Goal: Task Accomplishment & Management: Use online tool/utility

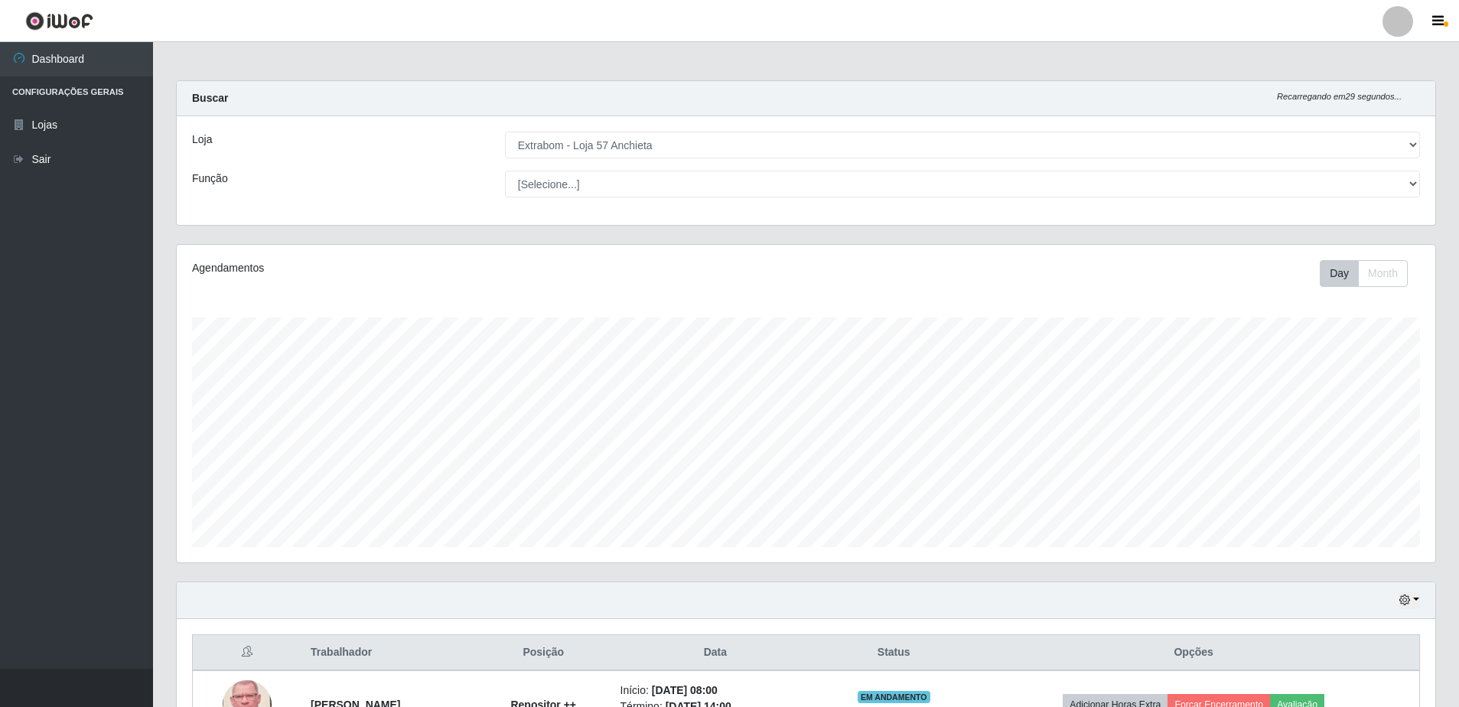
select select "470"
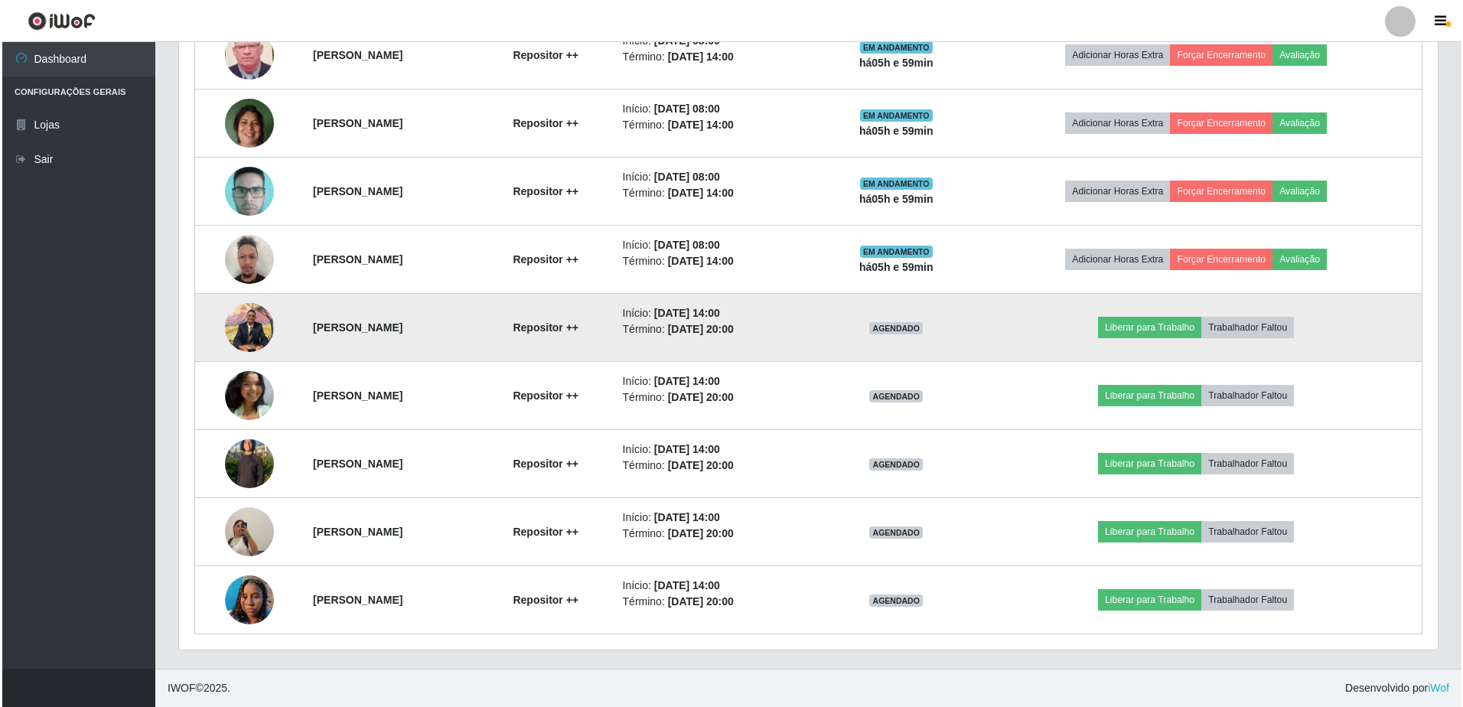
scroll to position [420, 0]
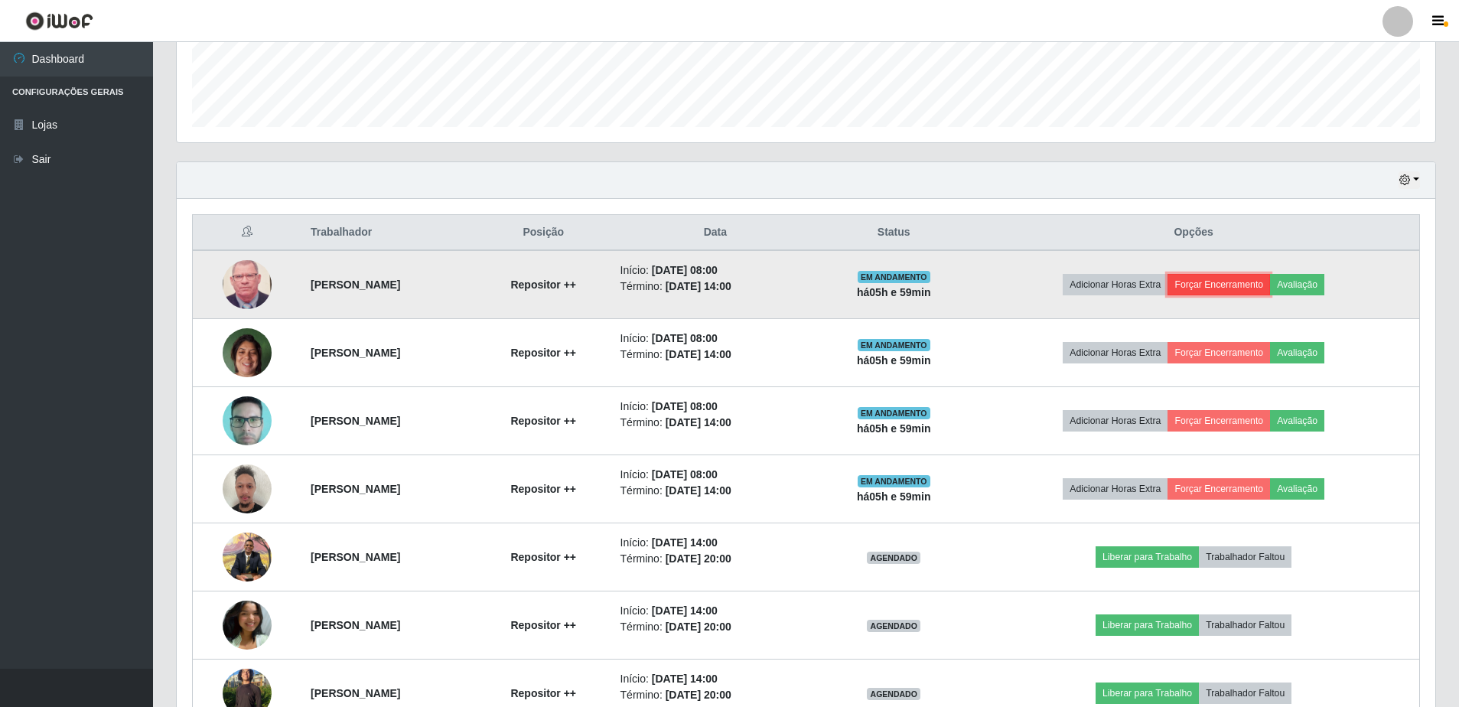
click at [1242, 284] on button "Forçar Encerramento" at bounding box center [1218, 284] width 103 height 21
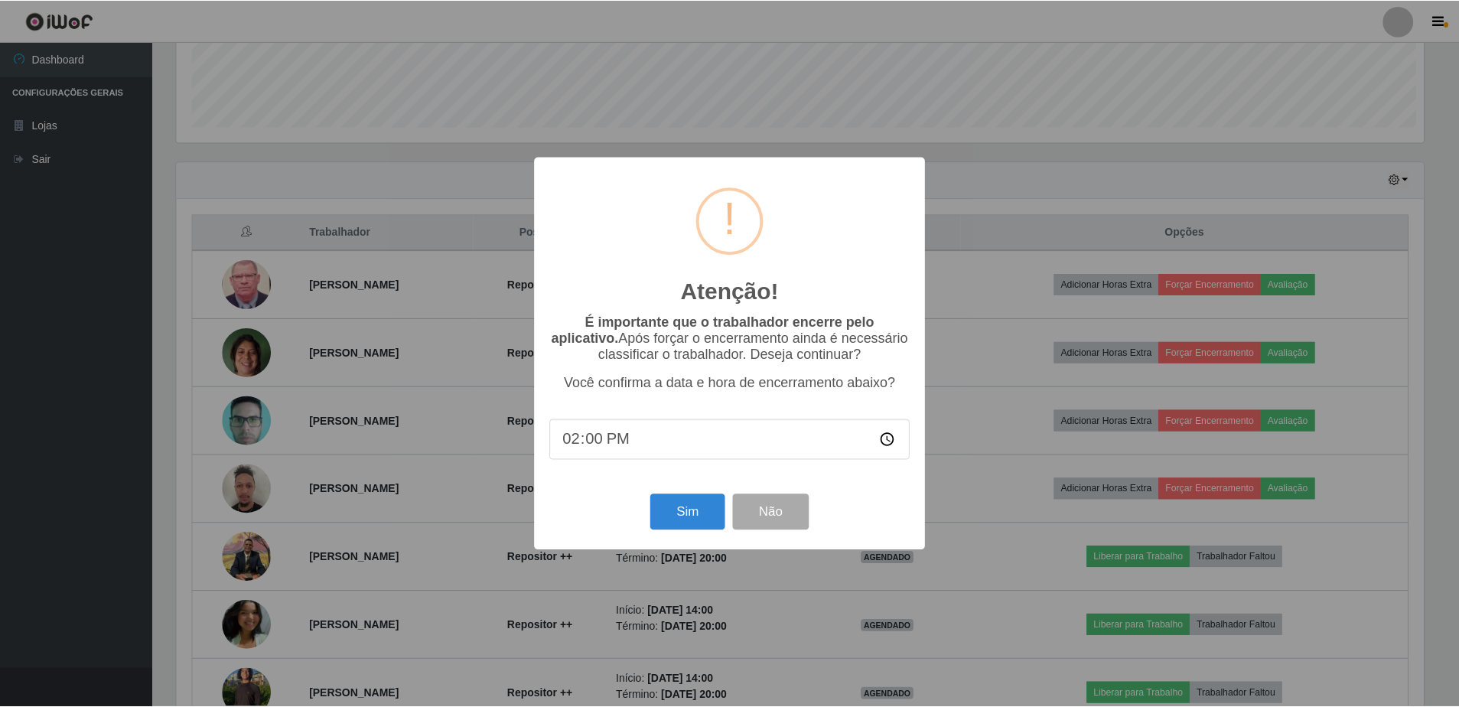
scroll to position [317, 1251]
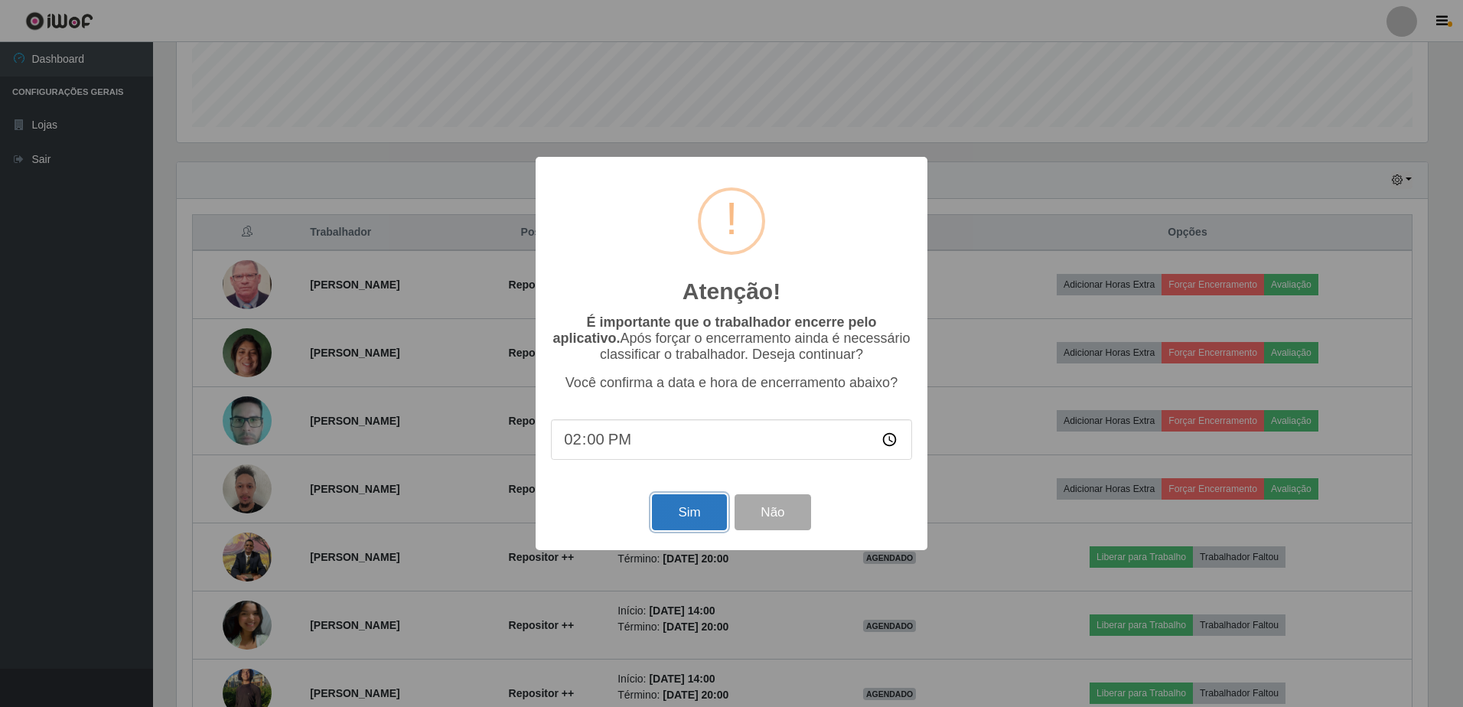
click at [685, 525] on button "Sim" at bounding box center [689, 512] width 74 height 36
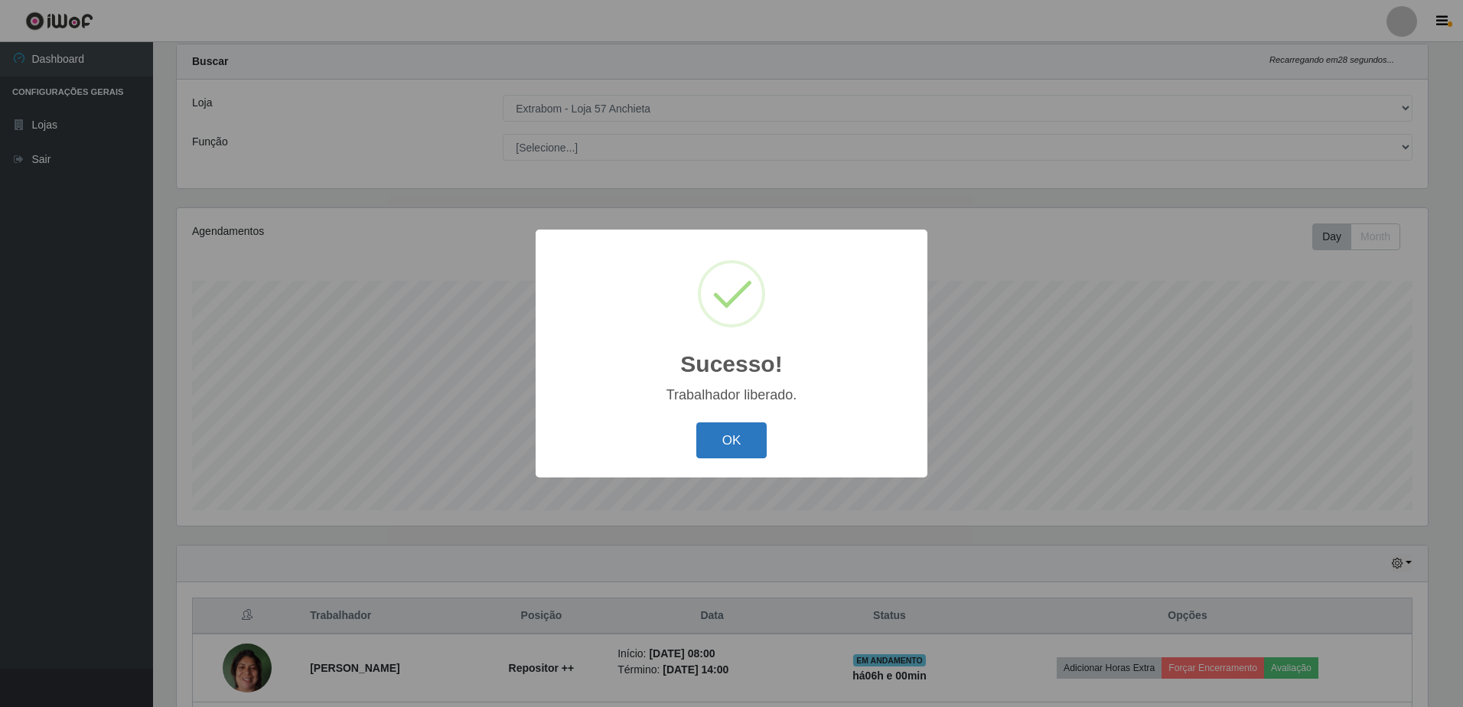
click at [718, 438] on button "OK" at bounding box center [731, 440] width 71 height 36
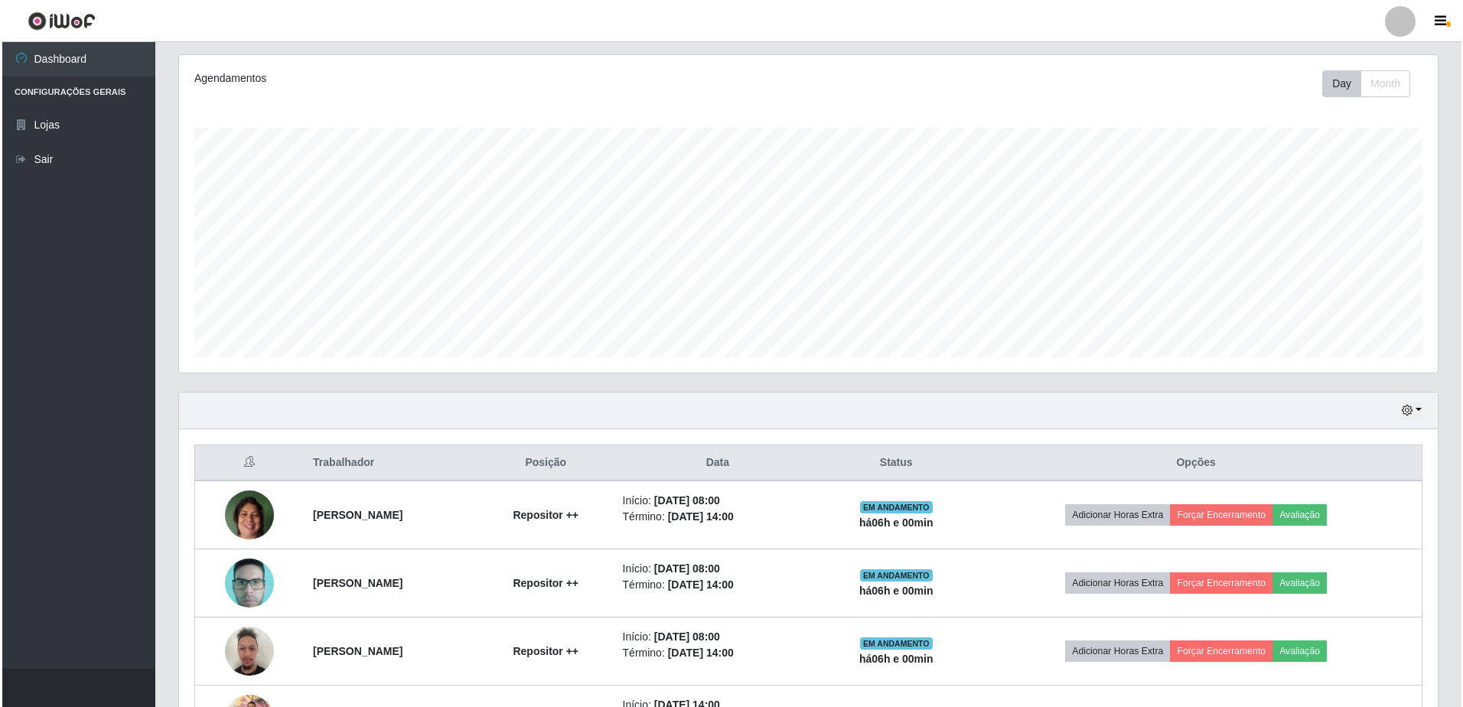
scroll to position [343, 0]
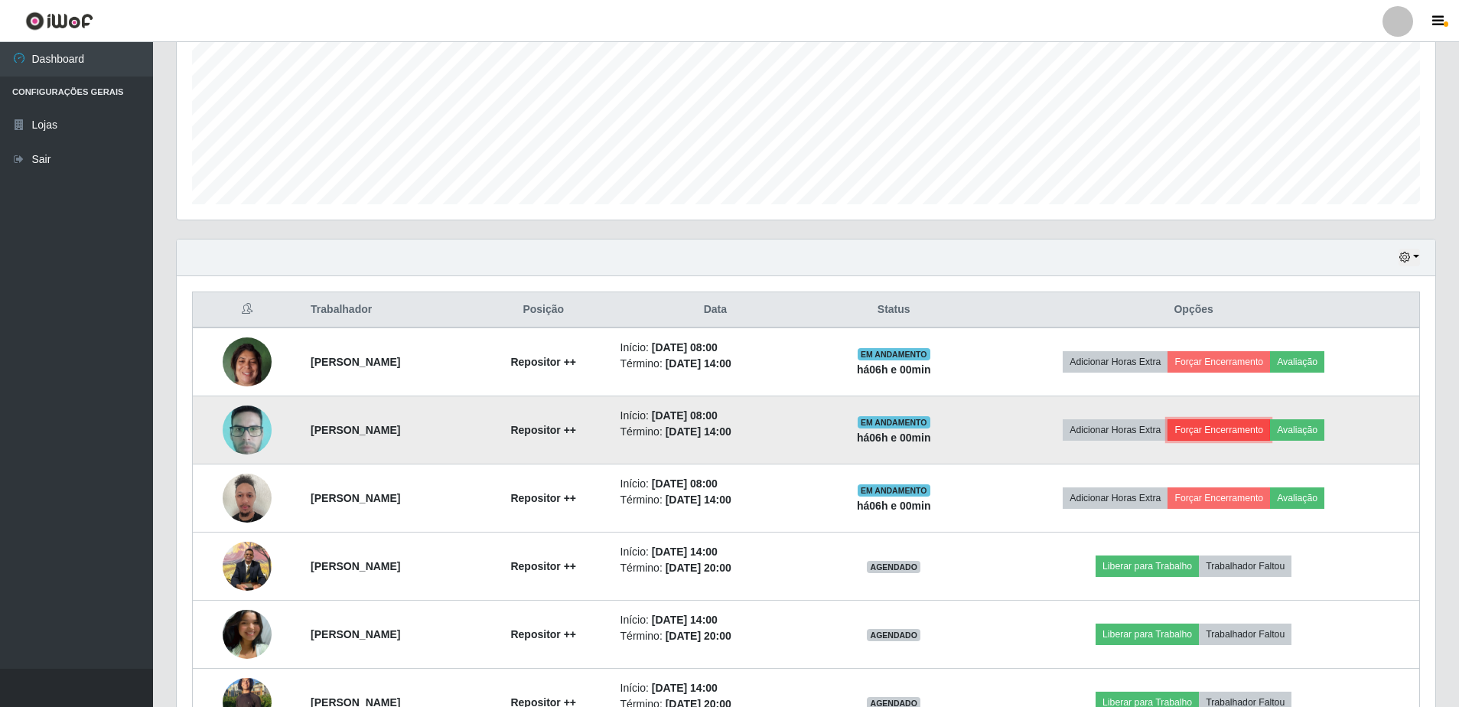
click at [1270, 432] on button "Forçar Encerramento" at bounding box center [1218, 429] width 103 height 21
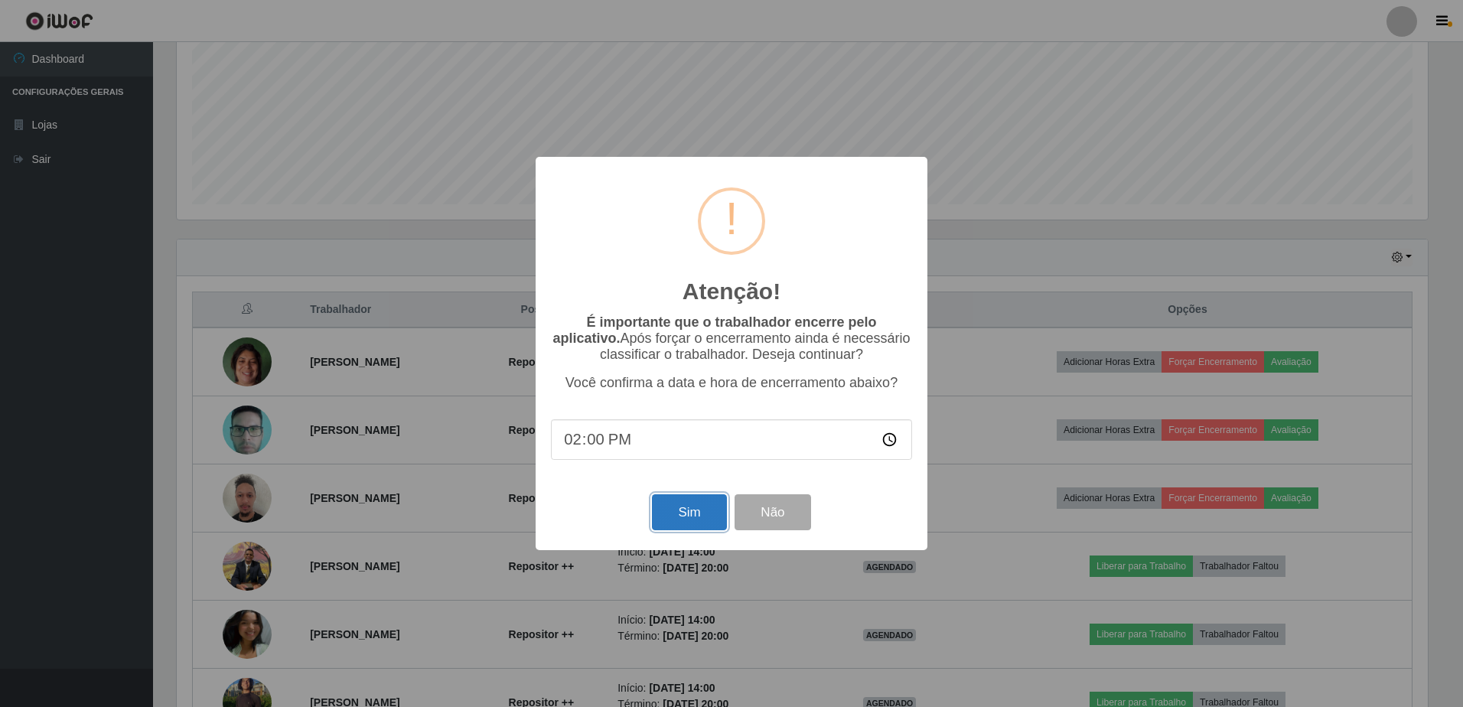
click at [692, 515] on button "Sim" at bounding box center [689, 512] width 74 height 36
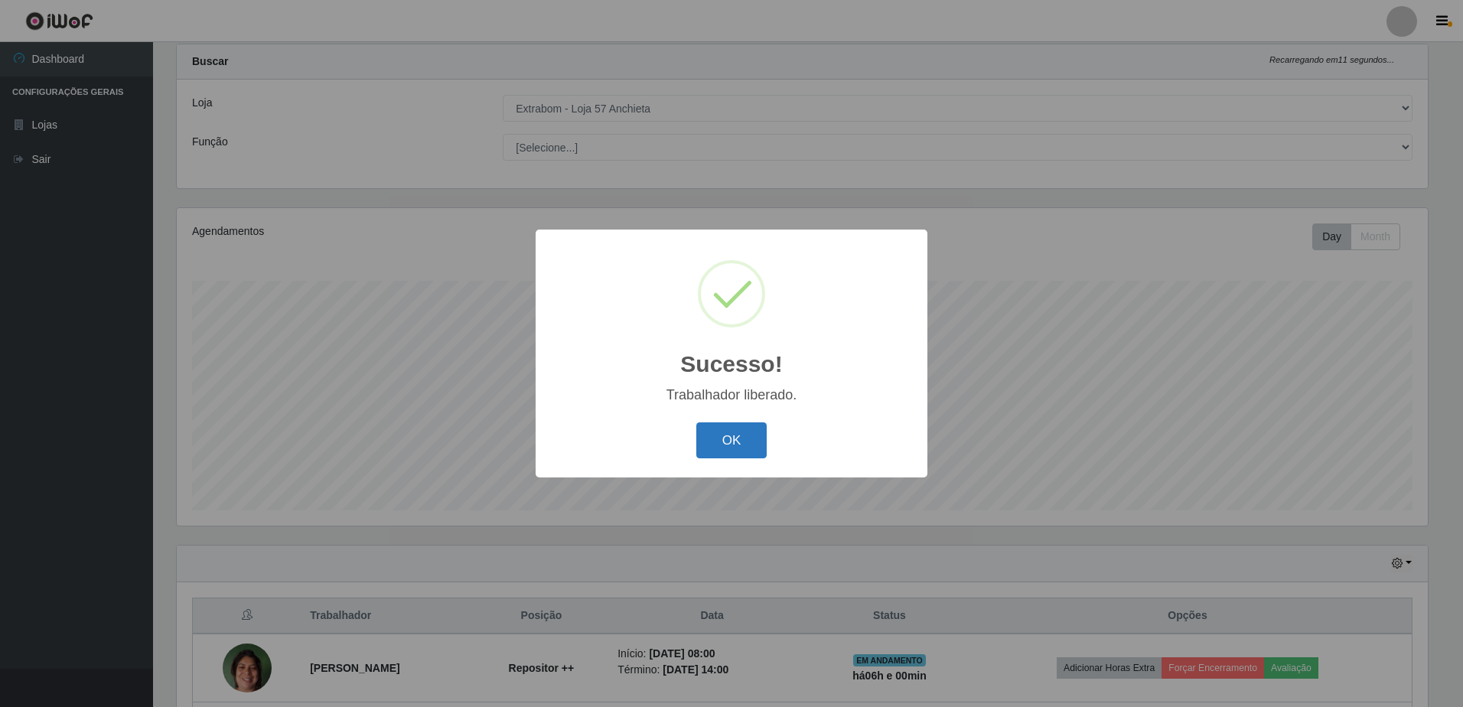
drag, startPoint x: 708, startPoint y: 469, endPoint x: 718, endPoint y: 457, distance: 15.2
click at [709, 465] on div "Sucesso! × Trabalhador liberado. OK Cancel" at bounding box center [732, 354] width 392 height 248
click at [722, 452] on button "OK" at bounding box center [731, 440] width 71 height 36
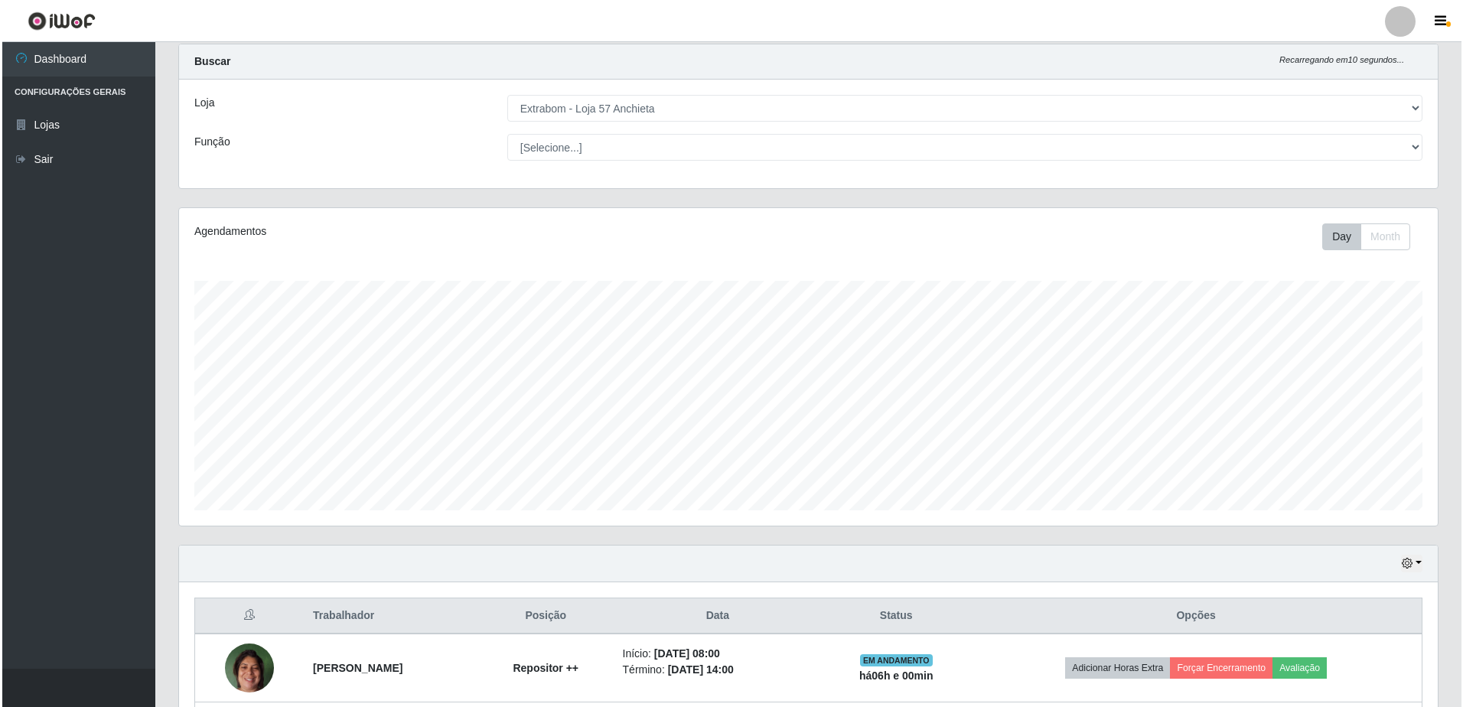
scroll to position [190, 0]
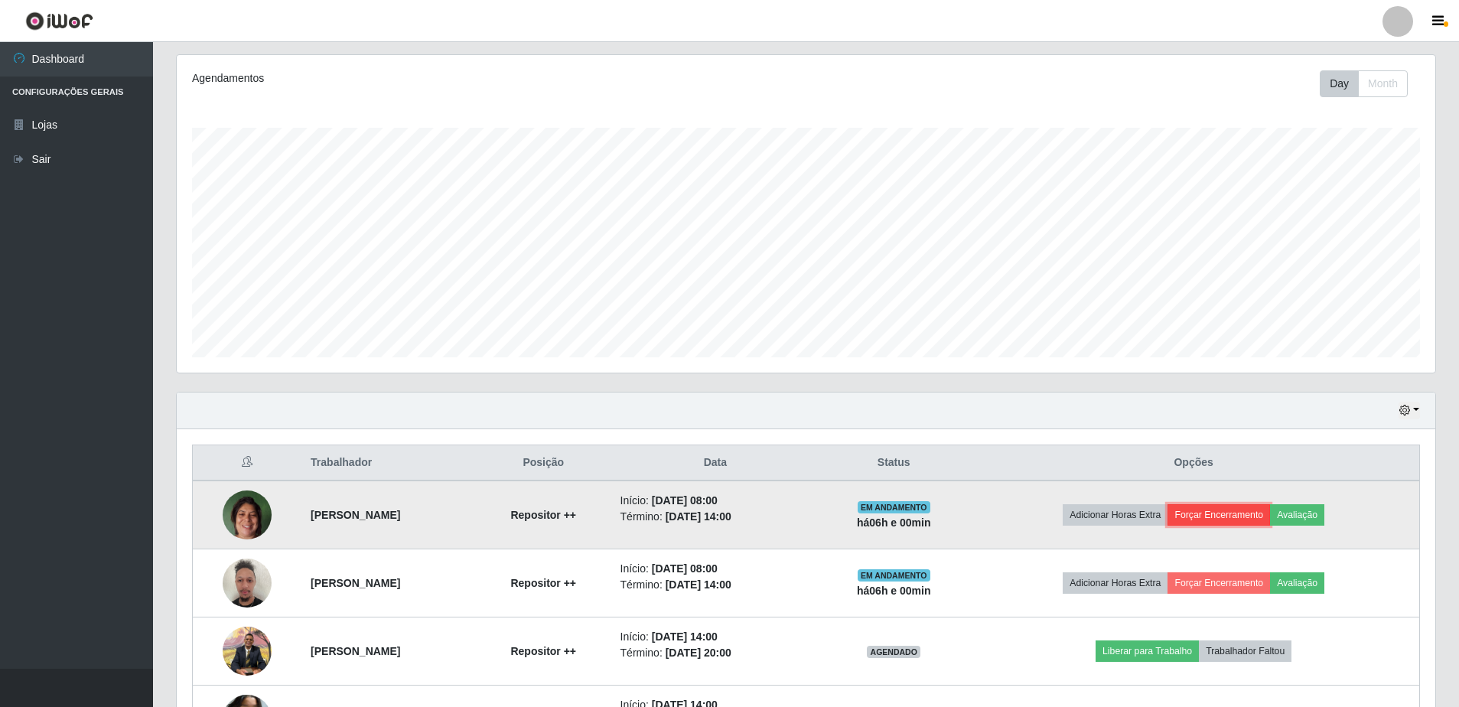
click at [1249, 516] on button "Forçar Encerramento" at bounding box center [1218, 514] width 103 height 21
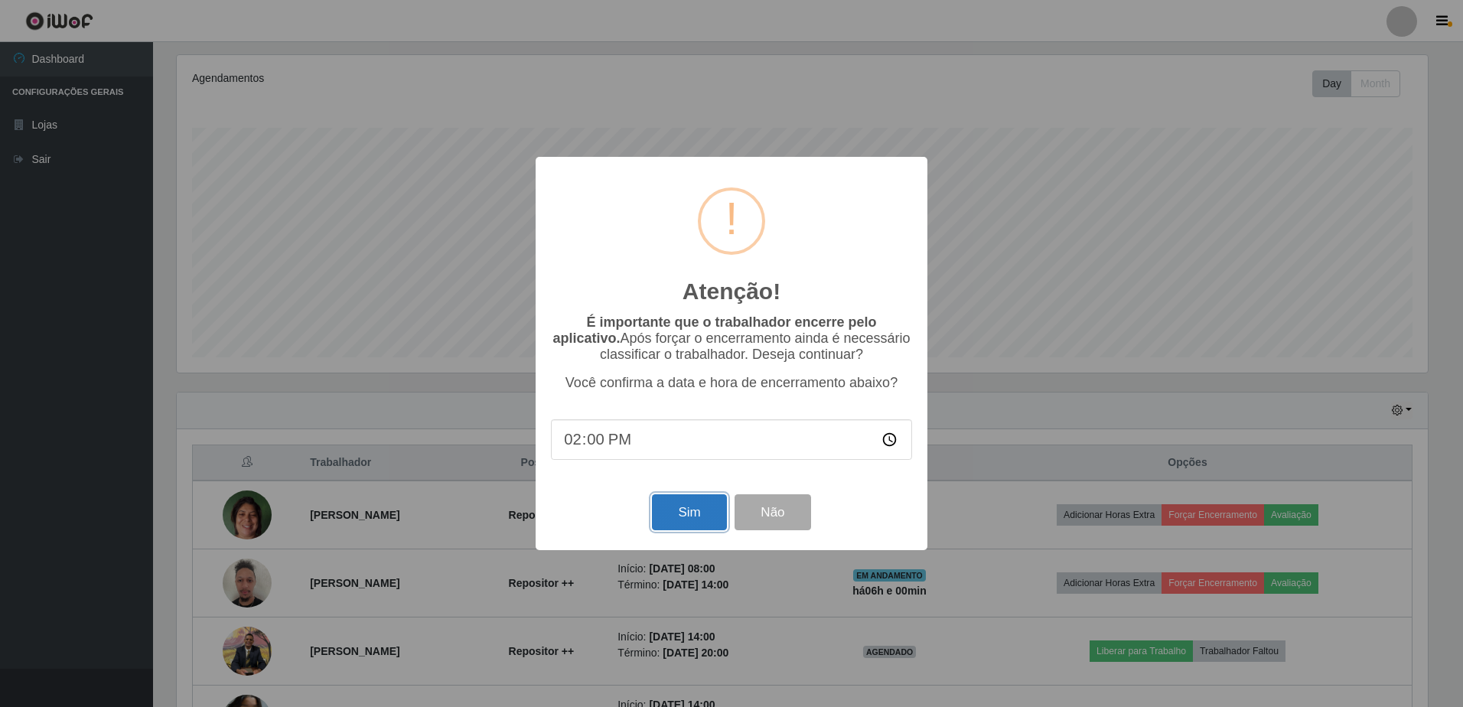
click at [671, 510] on button "Sim" at bounding box center [689, 512] width 74 height 36
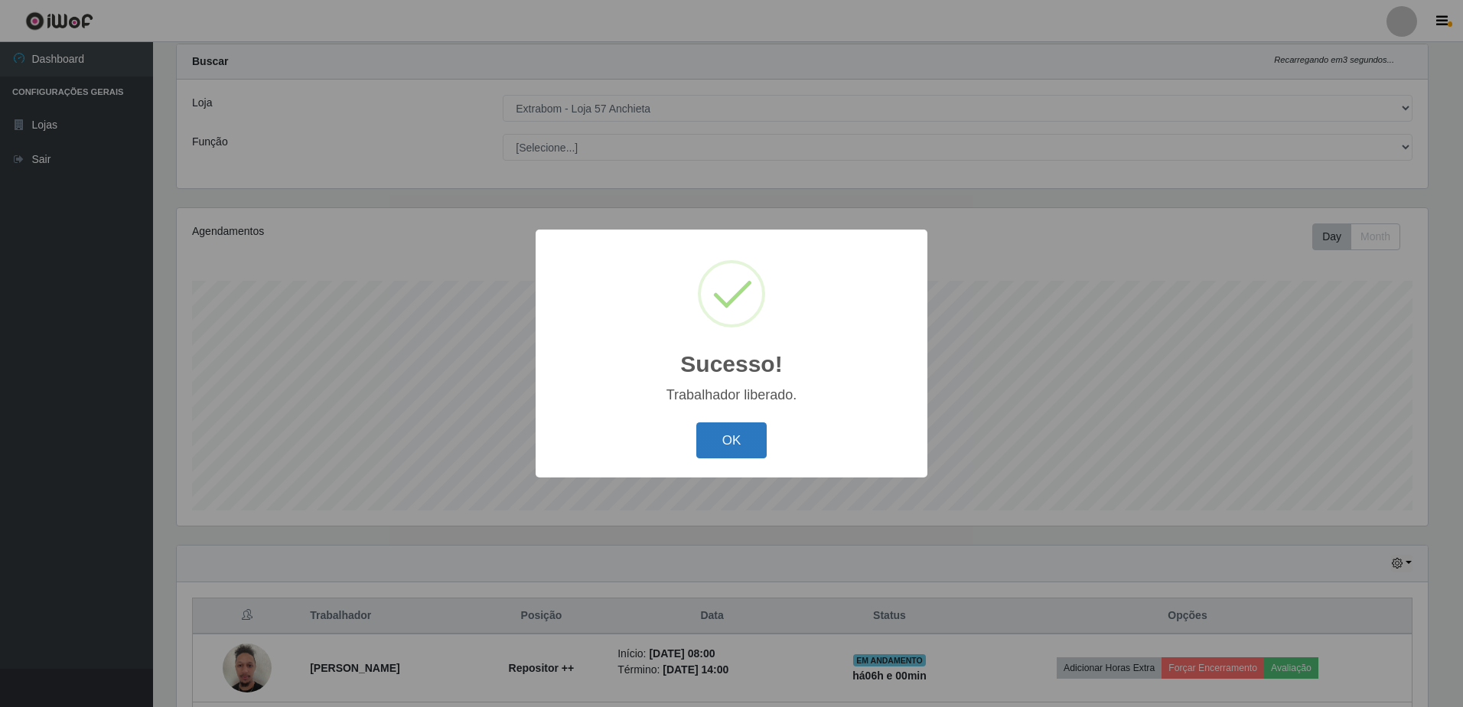
click at [737, 437] on button "OK" at bounding box center [731, 440] width 71 height 36
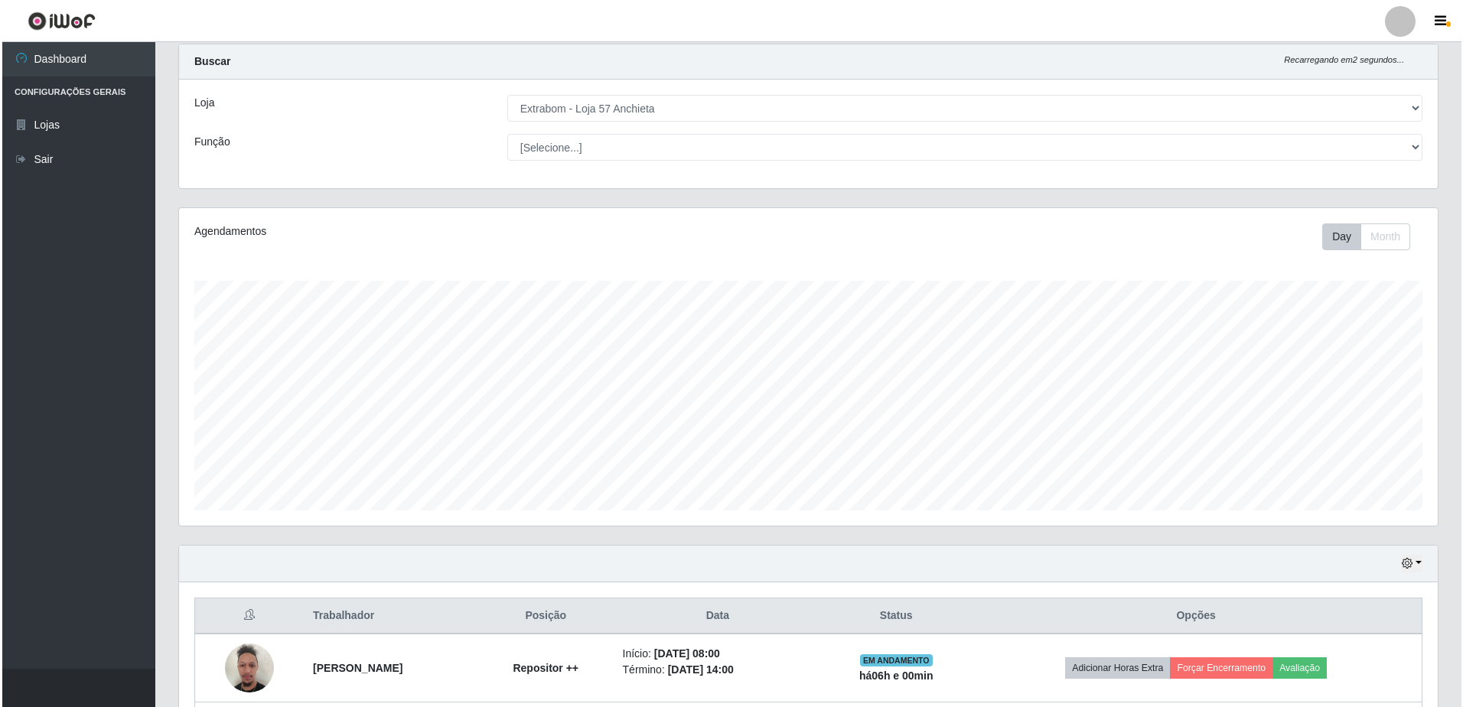
scroll to position [0, 0]
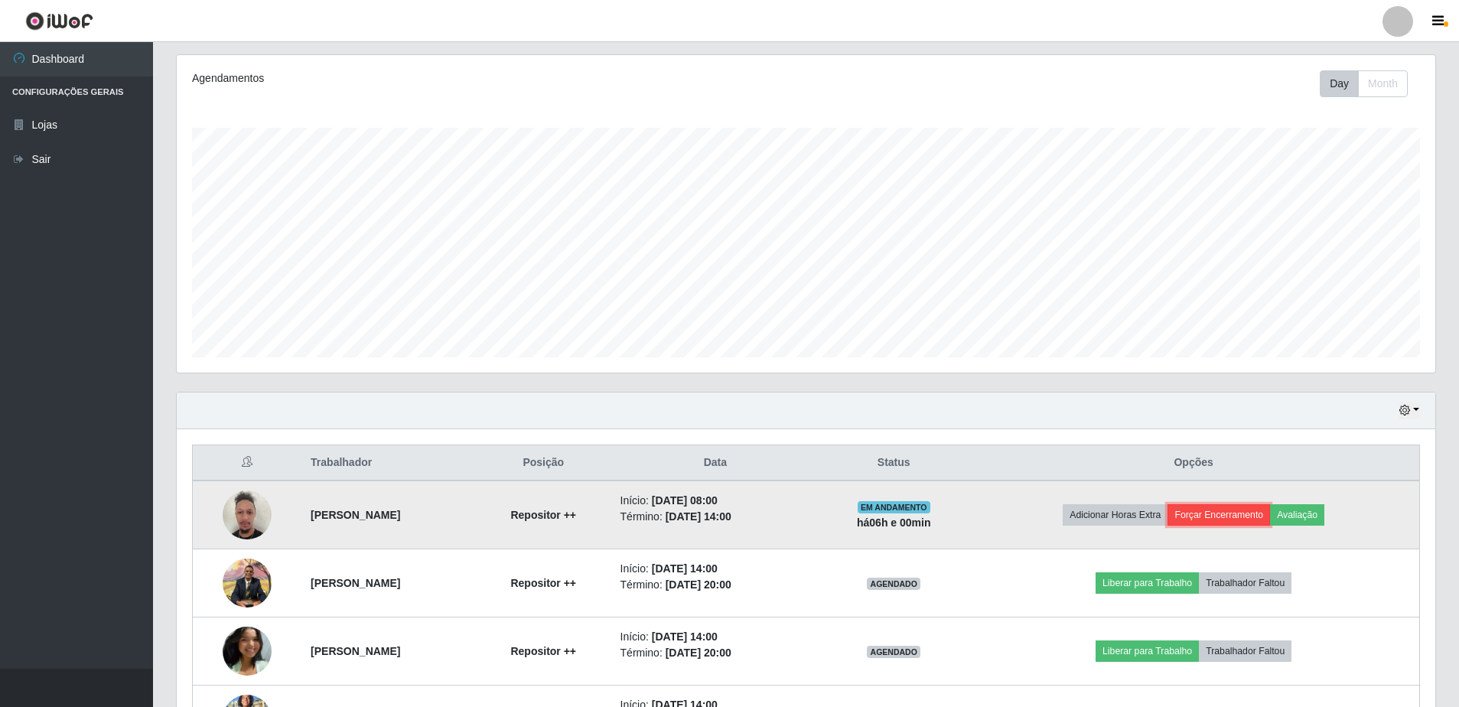
click at [1268, 505] on button "Forçar Encerramento" at bounding box center [1218, 514] width 103 height 21
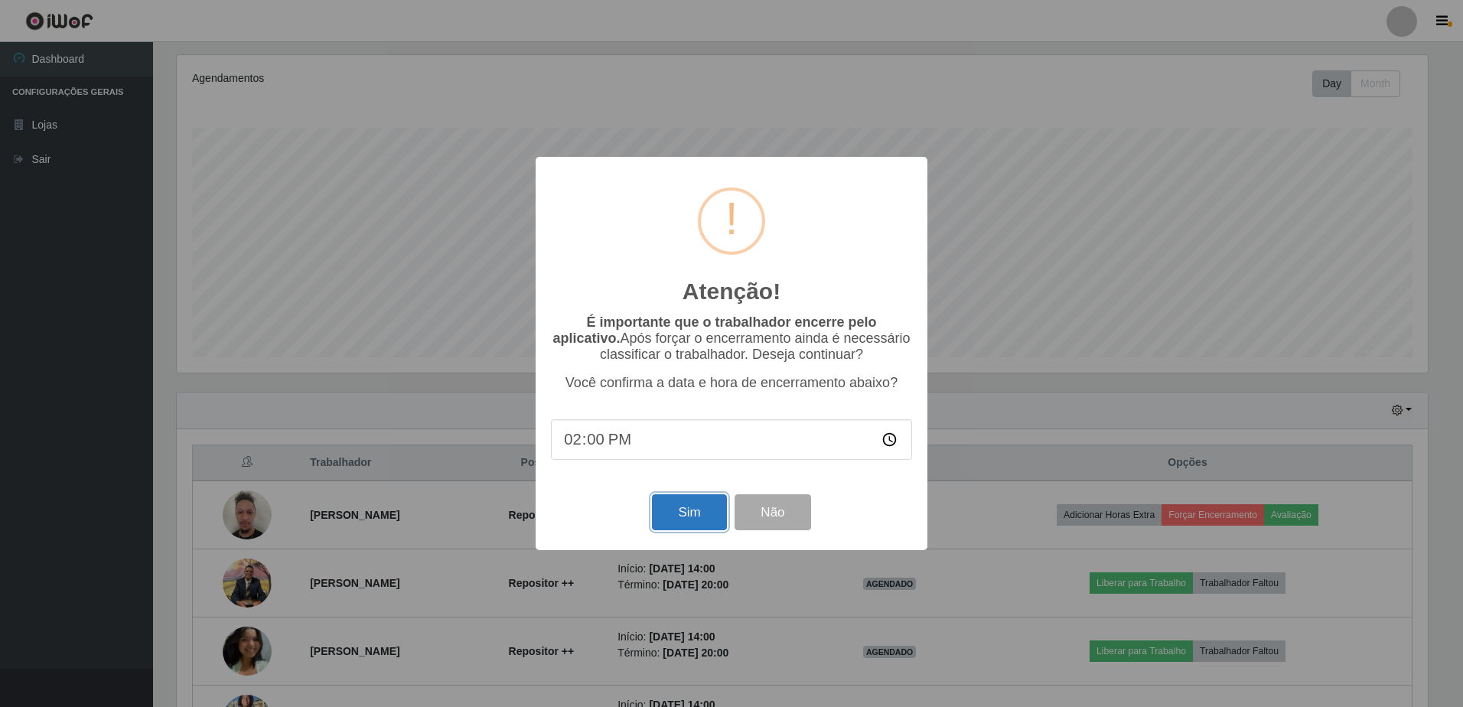
click at [666, 513] on button "Sim" at bounding box center [689, 512] width 74 height 36
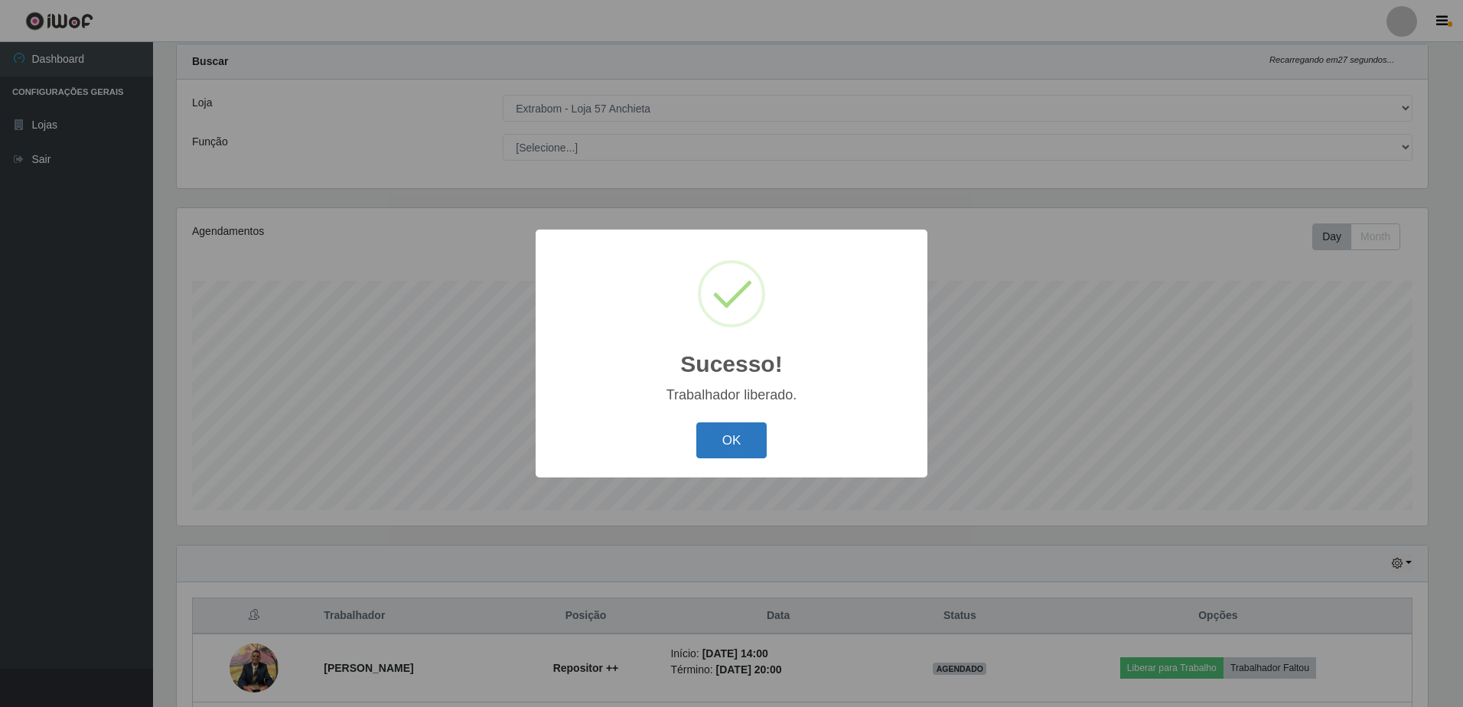
click at [741, 435] on button "OK" at bounding box center [731, 440] width 71 height 36
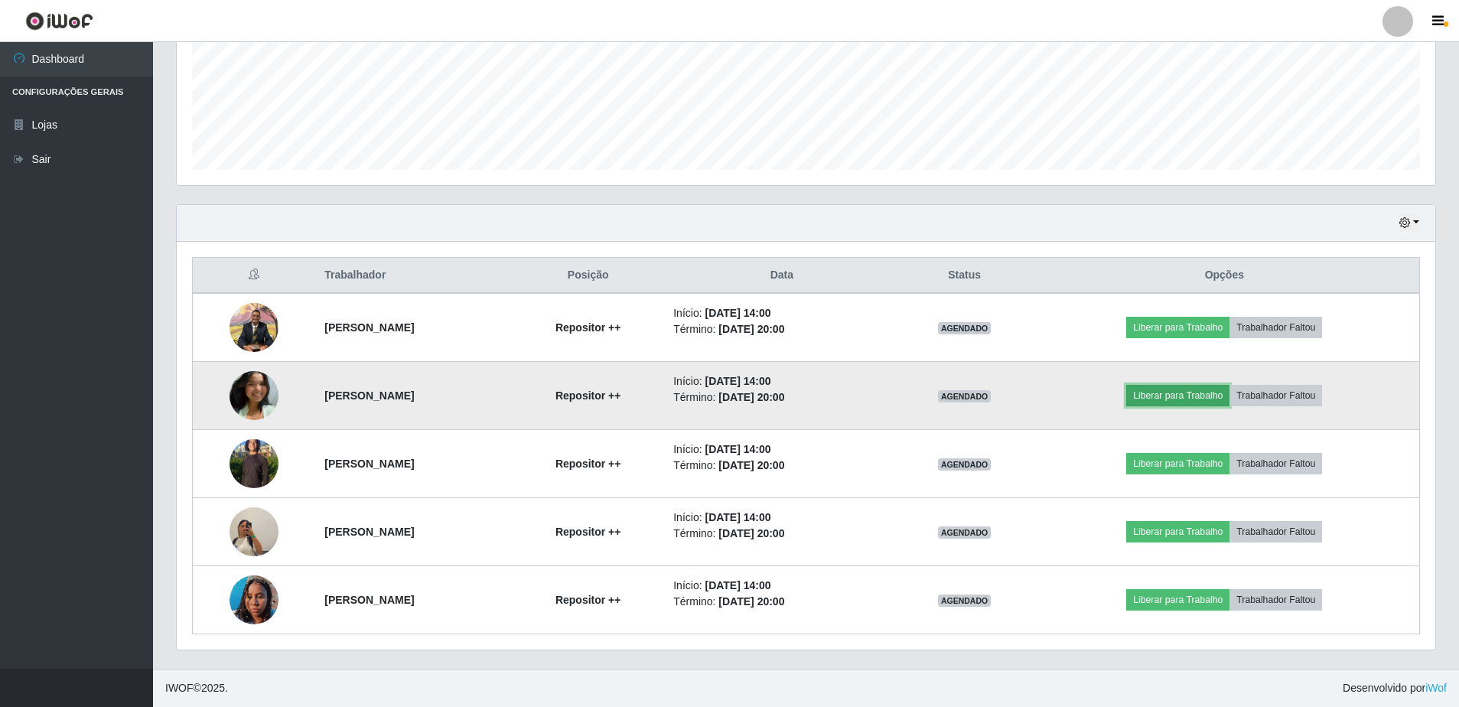
click at [1205, 396] on button "Liberar para Trabalho" at bounding box center [1177, 395] width 103 height 21
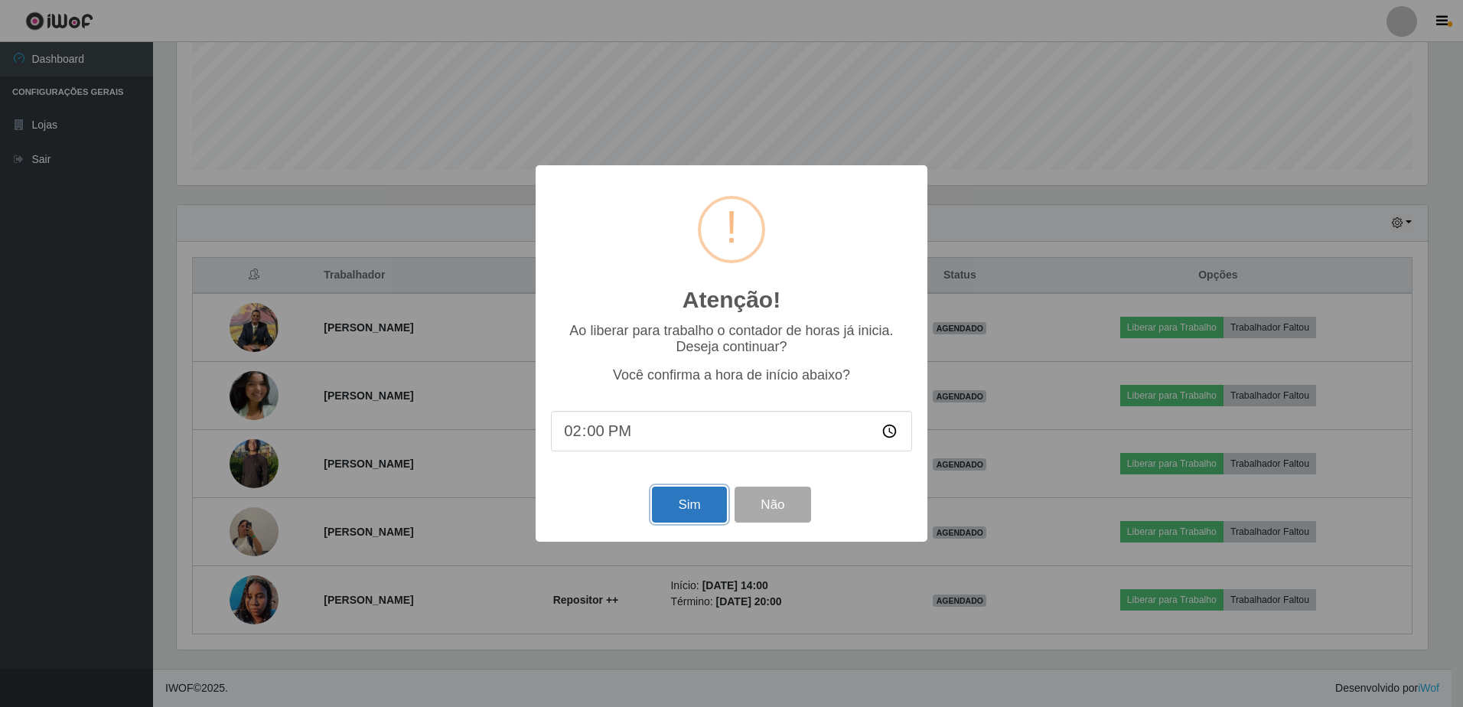
click at [697, 519] on button "Sim" at bounding box center [689, 505] width 74 height 36
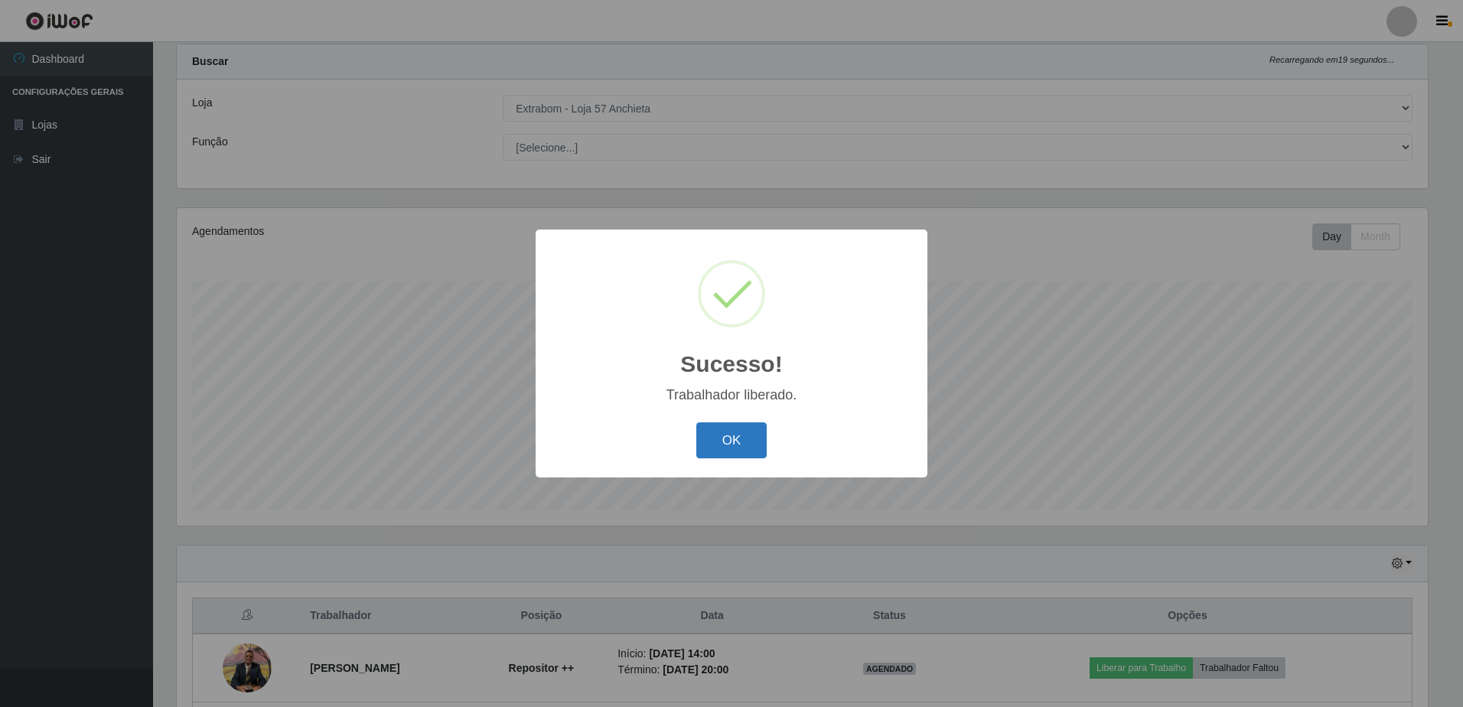
click at [717, 442] on button "OK" at bounding box center [731, 440] width 71 height 36
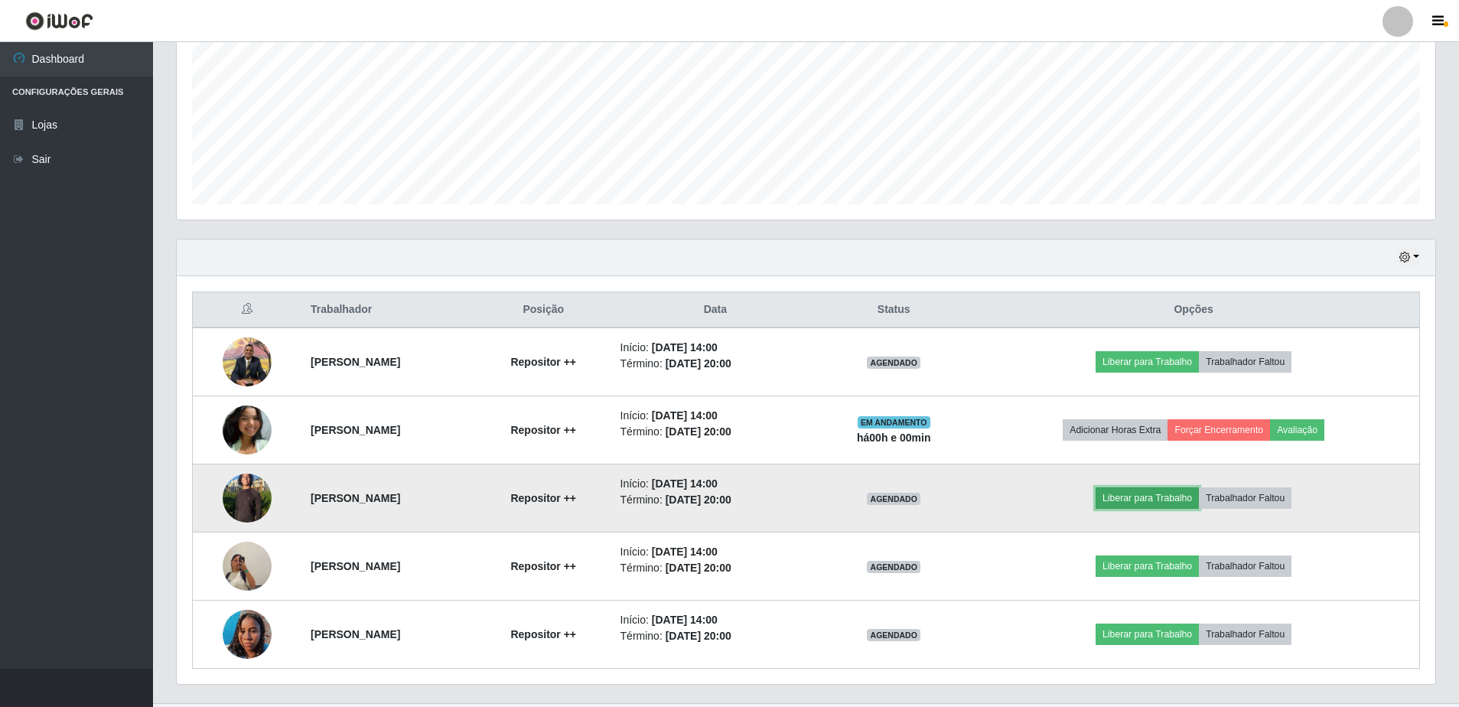
click at [1190, 500] on button "Liberar para Trabalho" at bounding box center [1146, 497] width 103 height 21
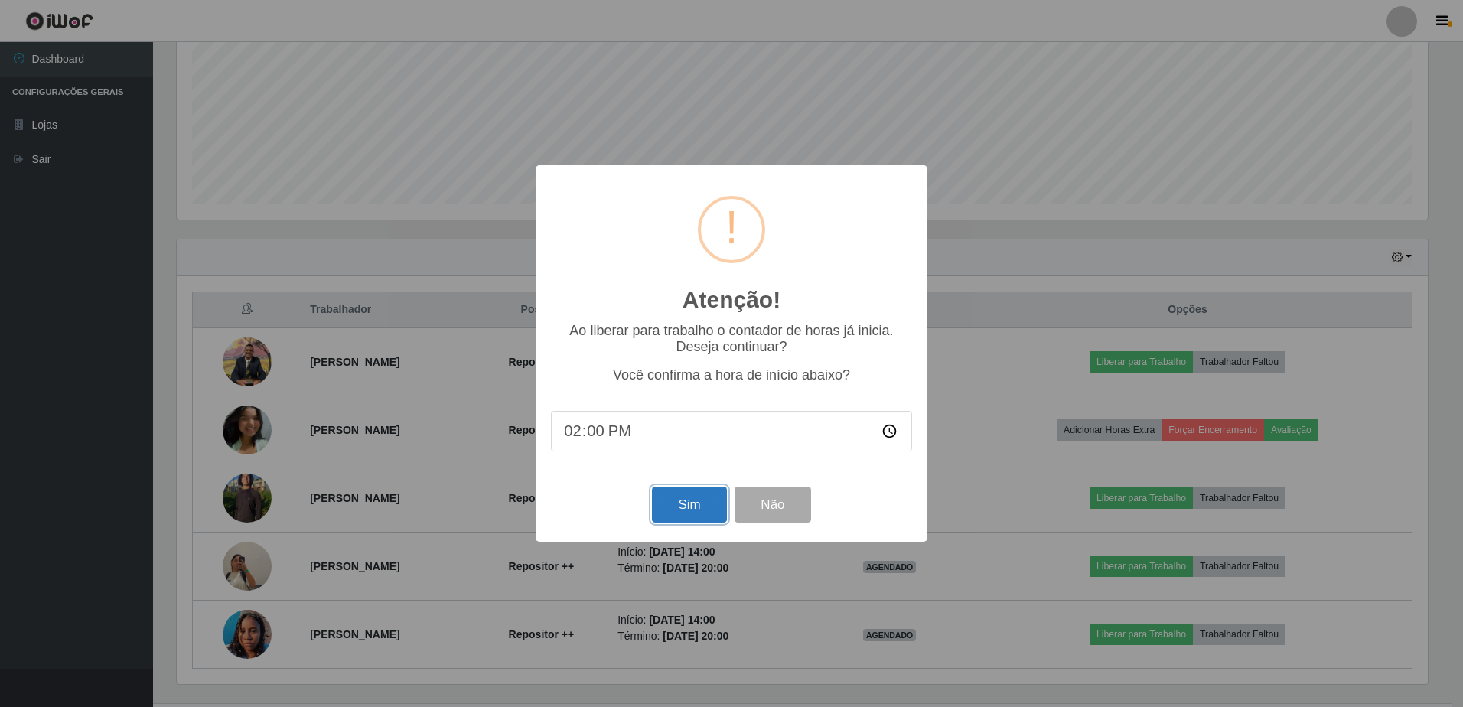
click at [666, 515] on button "Sim" at bounding box center [689, 505] width 74 height 36
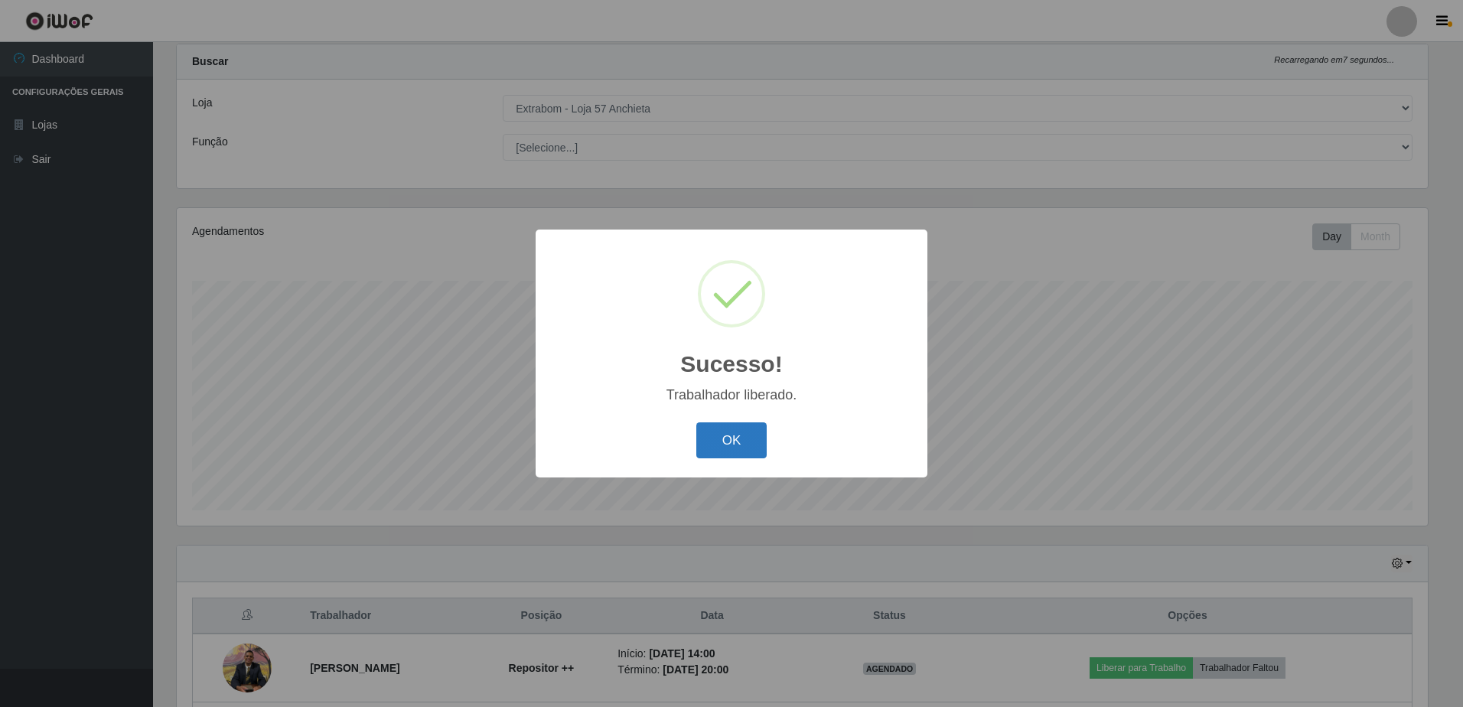
click at [728, 435] on button "OK" at bounding box center [731, 440] width 71 height 36
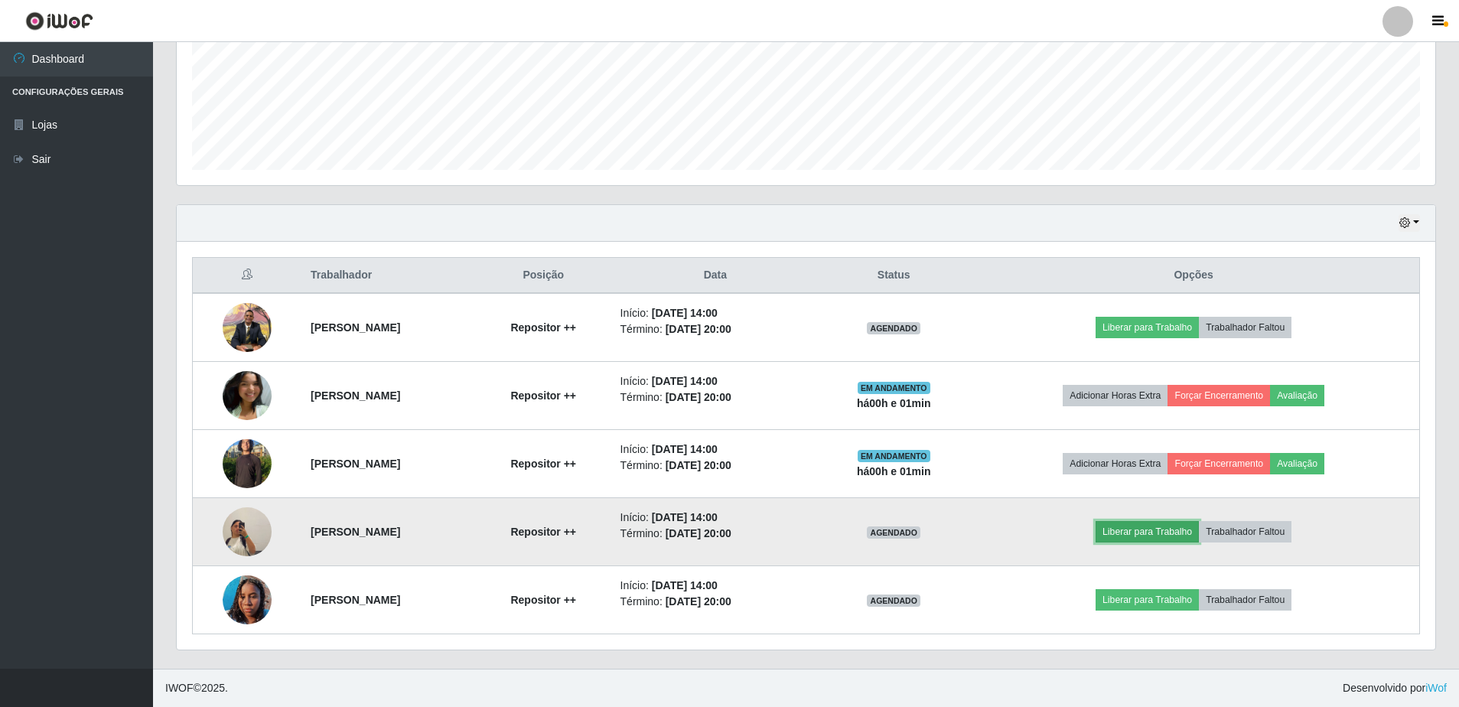
click at [1153, 529] on button "Liberar para Trabalho" at bounding box center [1146, 531] width 103 height 21
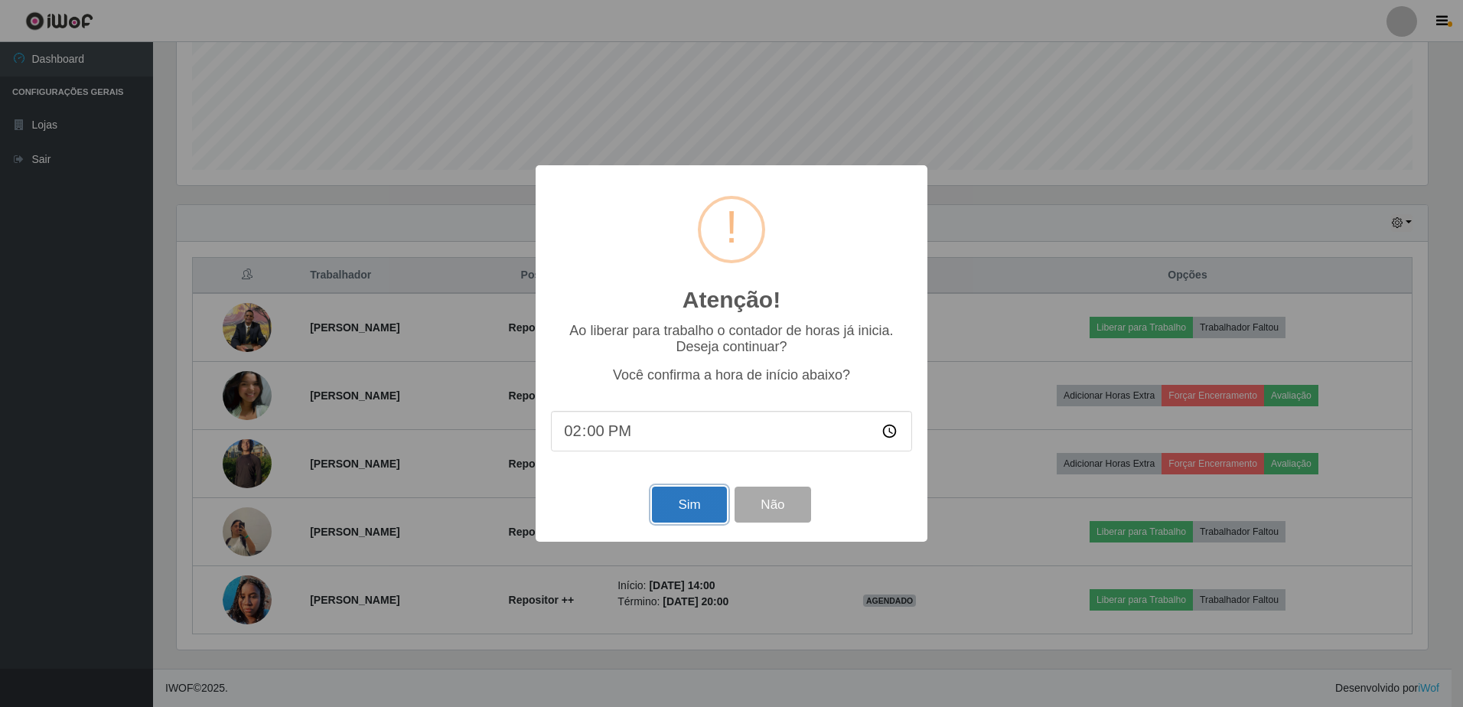
click at [663, 516] on button "Sim" at bounding box center [689, 505] width 74 height 36
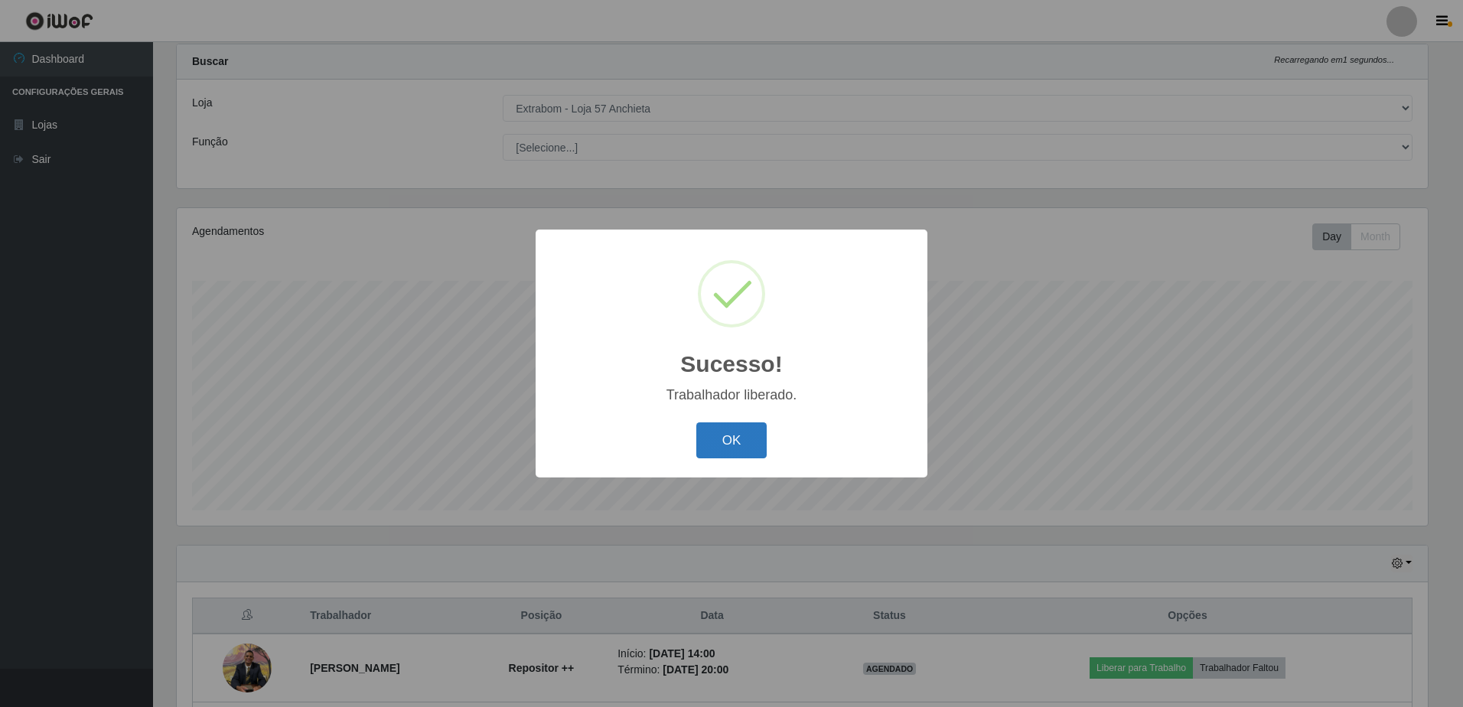
click at [720, 435] on button "OK" at bounding box center [731, 440] width 71 height 36
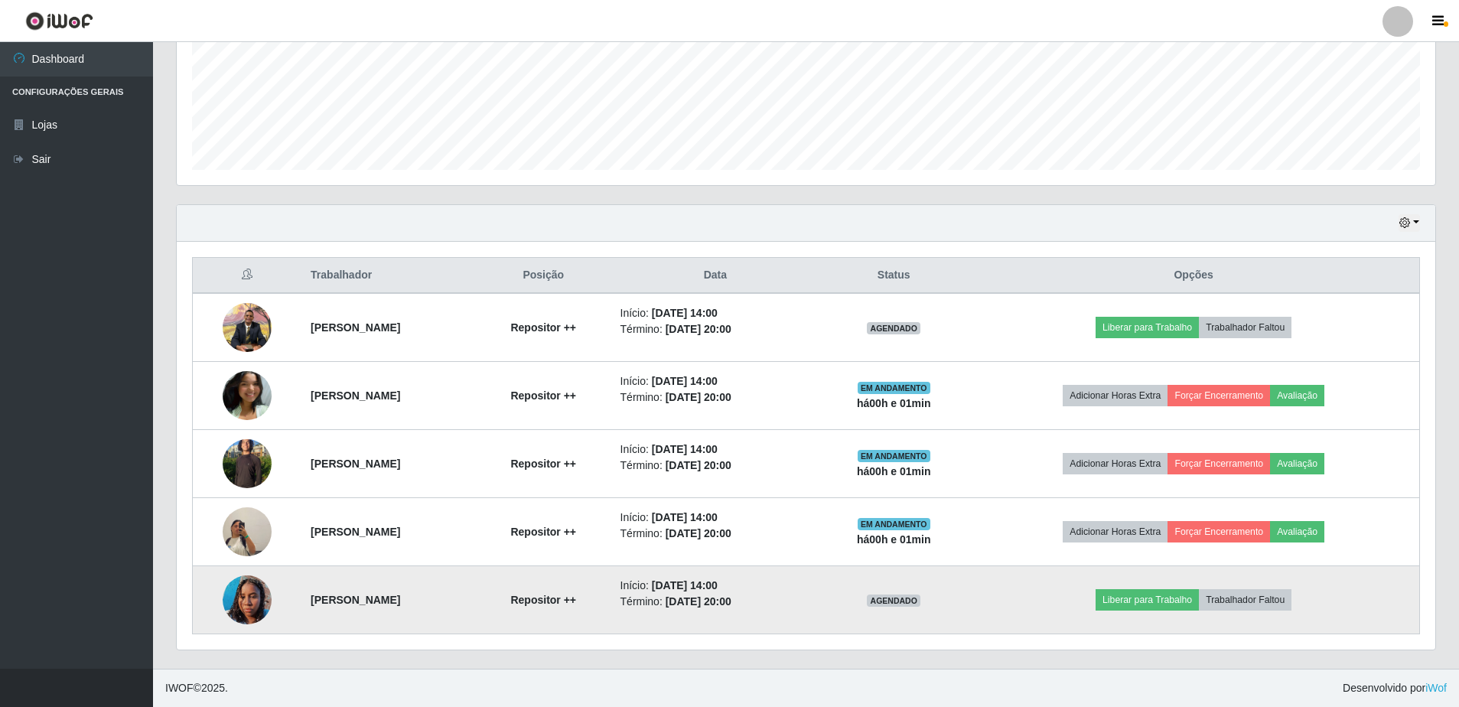
click at [1127, 601] on td "Liberar para Trabalho Trabalhador Faltou" at bounding box center [1193, 600] width 451 height 68
click at [1139, 596] on button "Liberar para Trabalho" at bounding box center [1146, 599] width 103 height 21
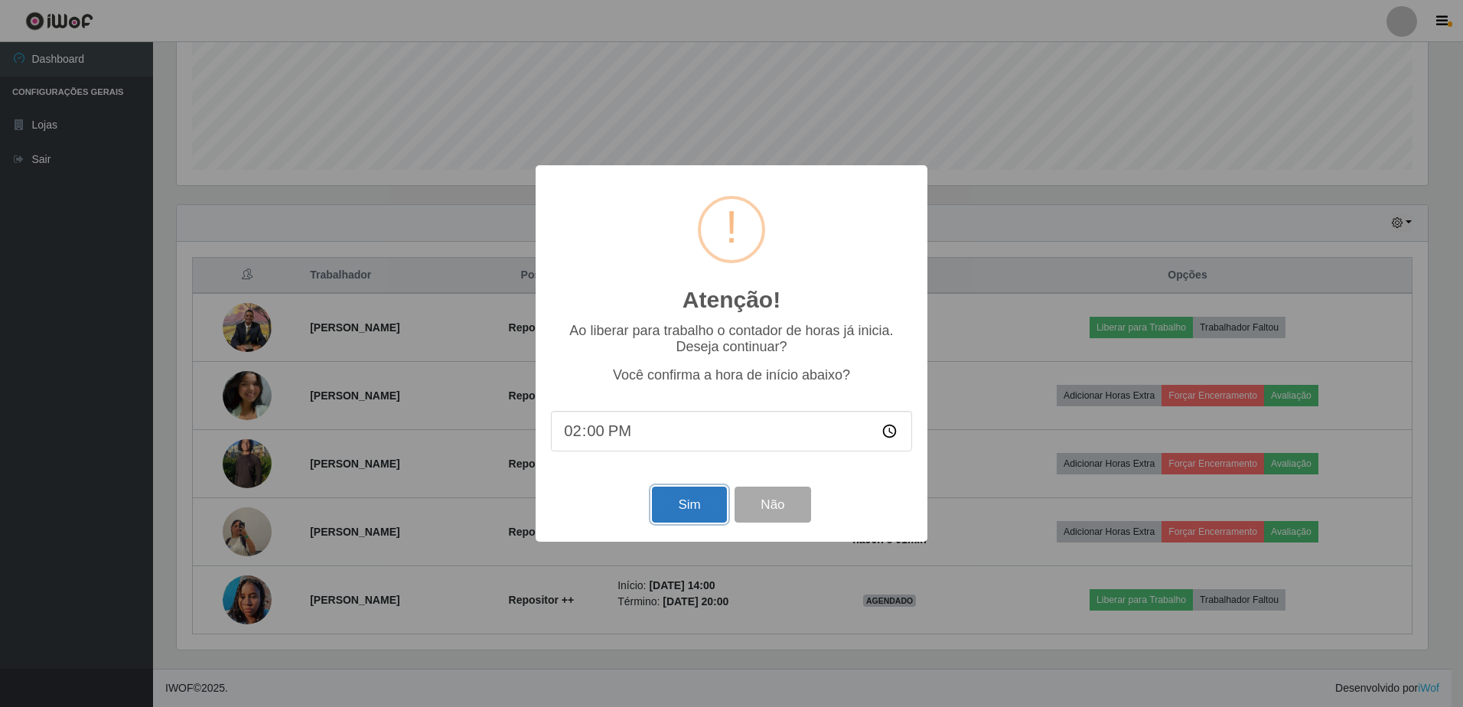
click at [671, 509] on button "Sim" at bounding box center [689, 505] width 74 height 36
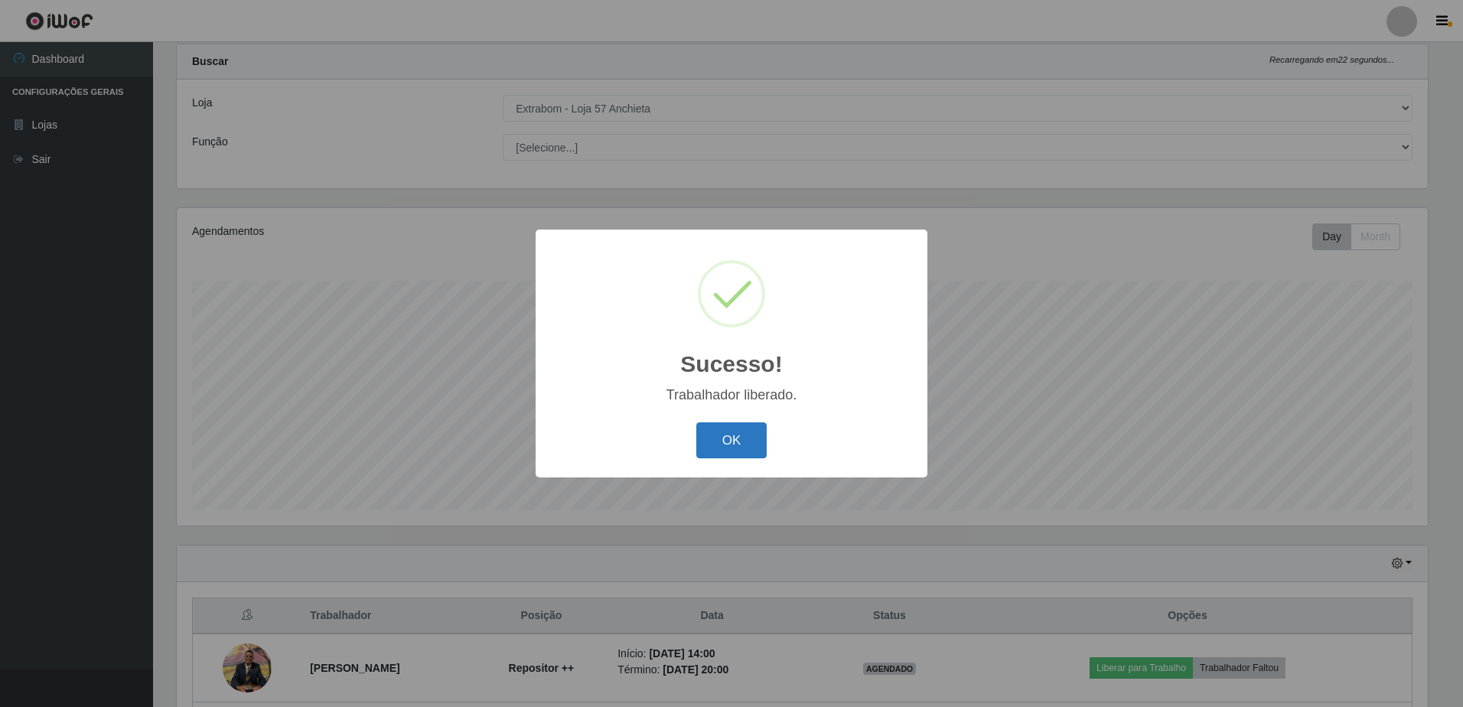
click at [719, 457] on button "OK" at bounding box center [731, 440] width 71 height 36
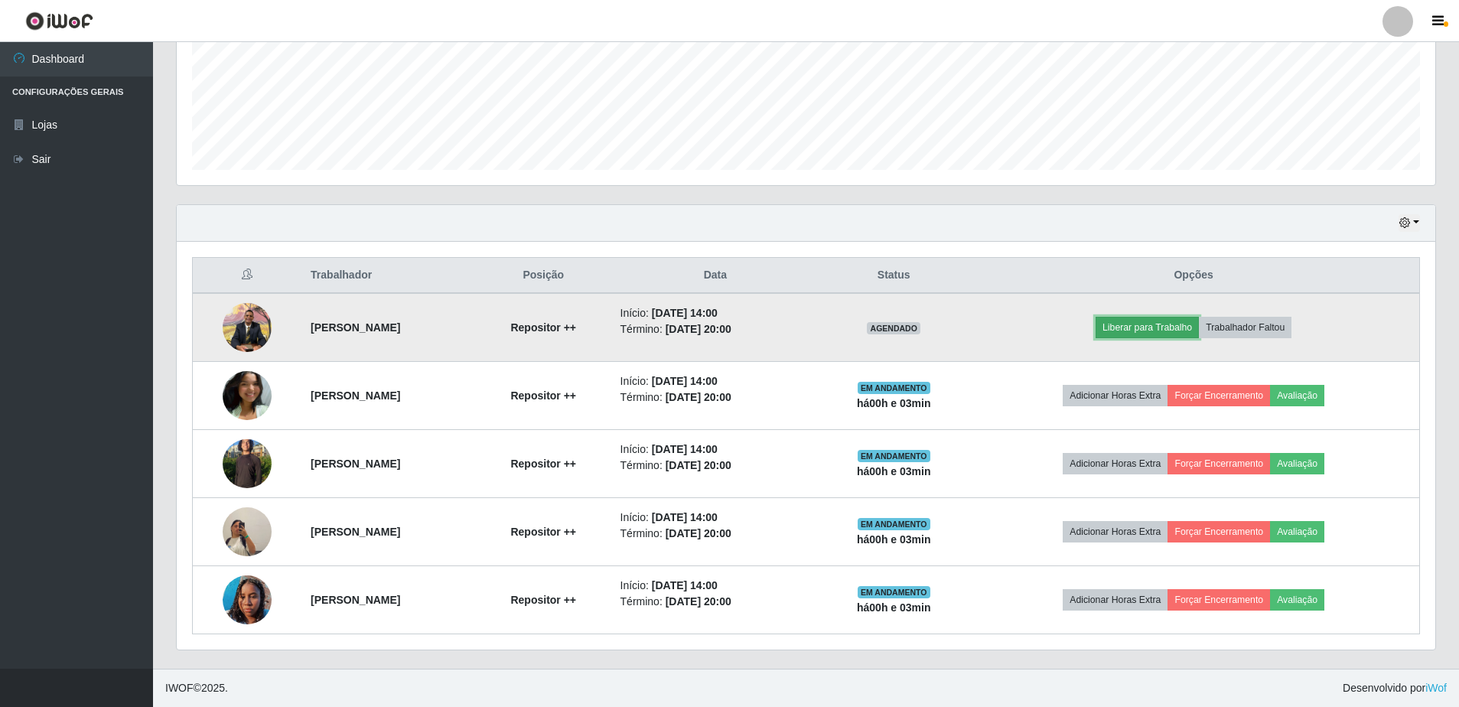
click at [1171, 327] on button "Liberar para Trabalho" at bounding box center [1146, 327] width 103 height 21
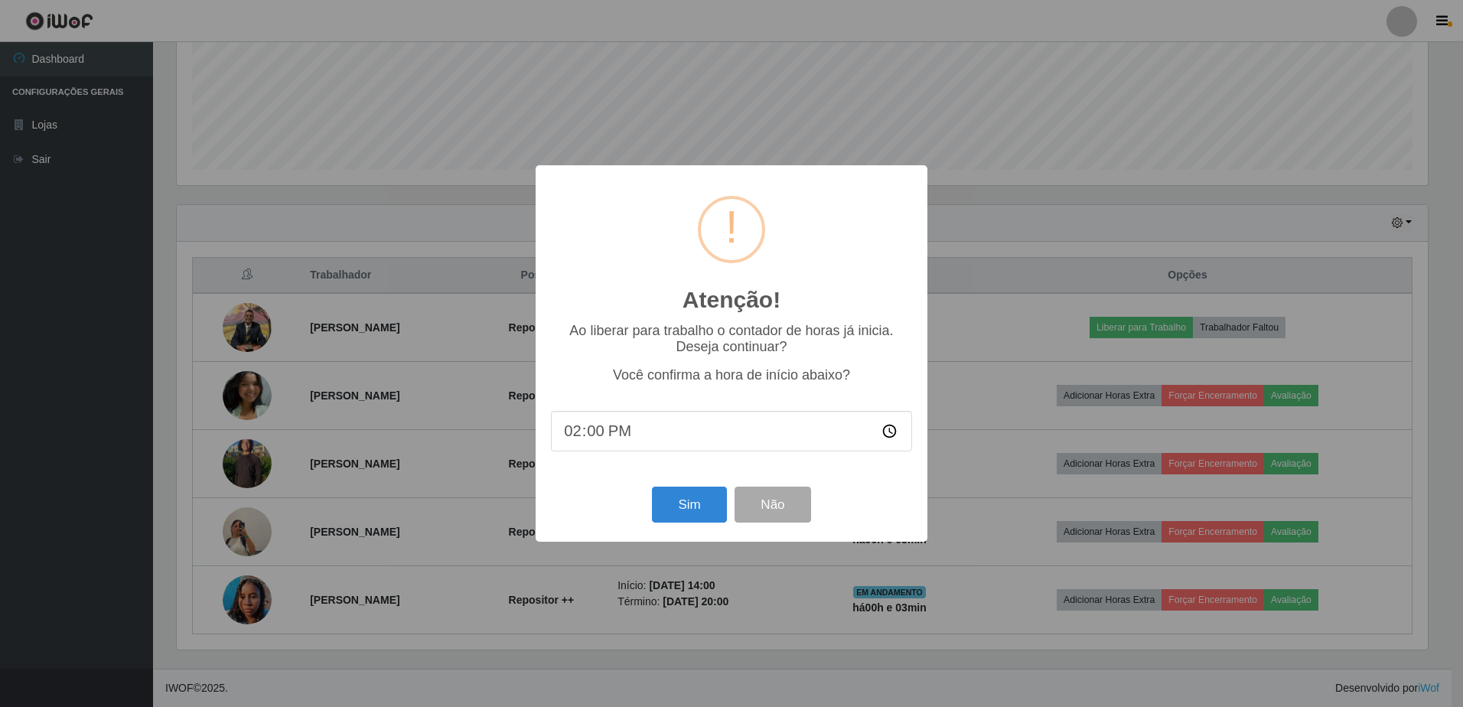
click at [596, 444] on input "14:00" at bounding box center [731, 431] width 361 height 41
type input "14:03"
click at [707, 494] on button "Sim" at bounding box center [689, 505] width 74 height 36
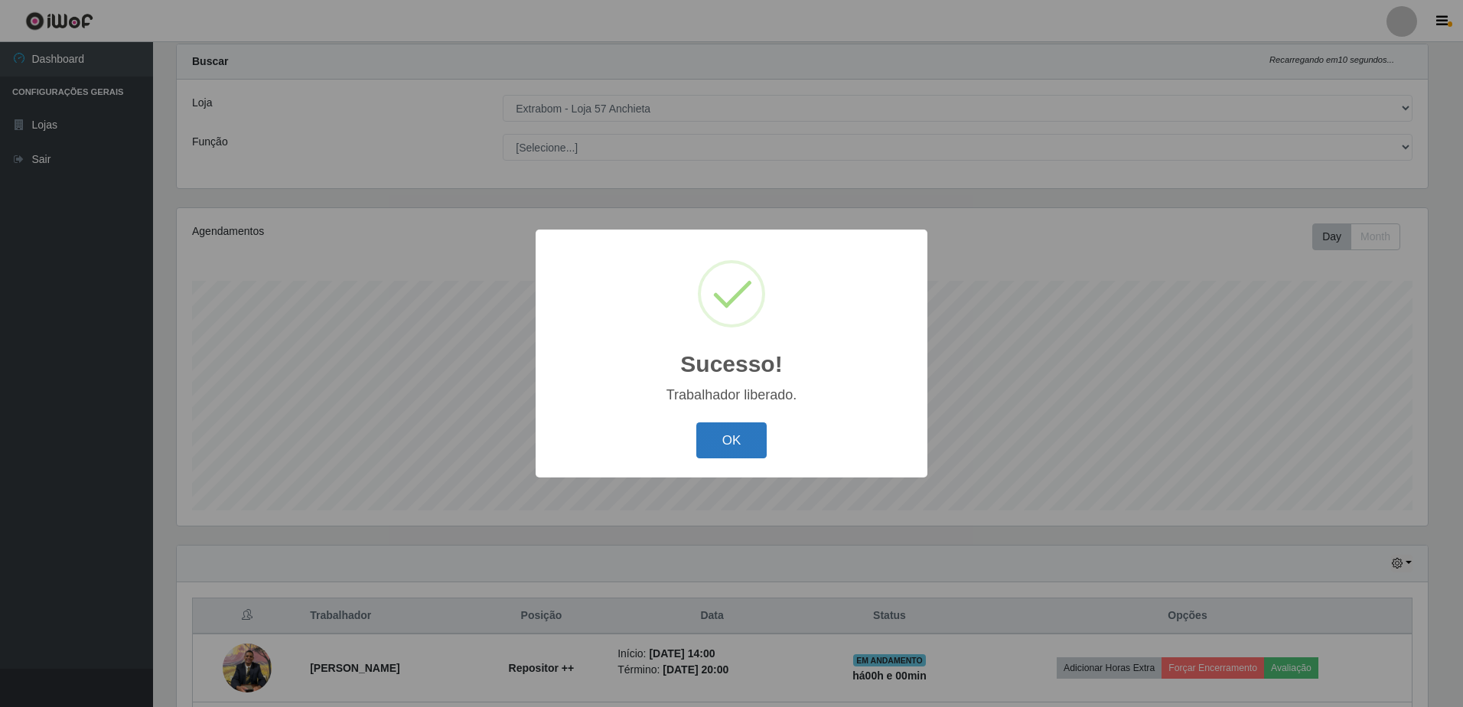
click at [712, 442] on button "OK" at bounding box center [731, 440] width 71 height 36
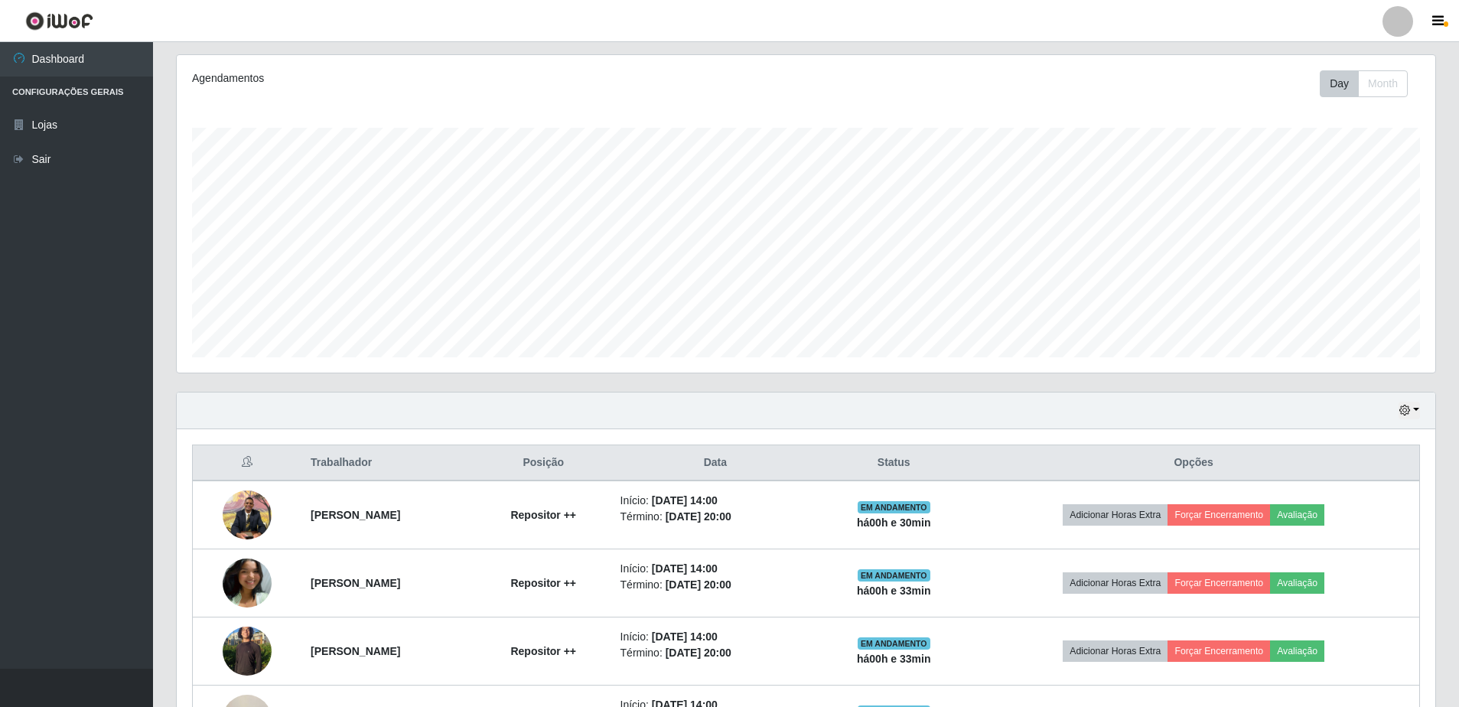
scroll to position [343, 0]
